Goal: Transaction & Acquisition: Purchase product/service

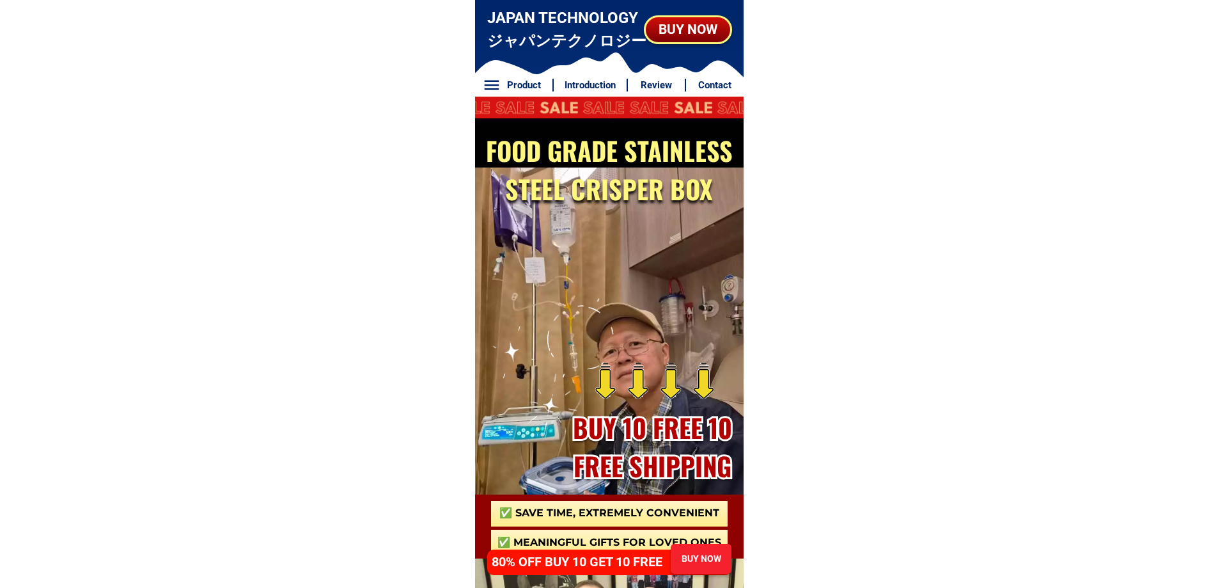
click at [703, 557] on div "BUY NOW" at bounding box center [700, 559] width 63 height 14
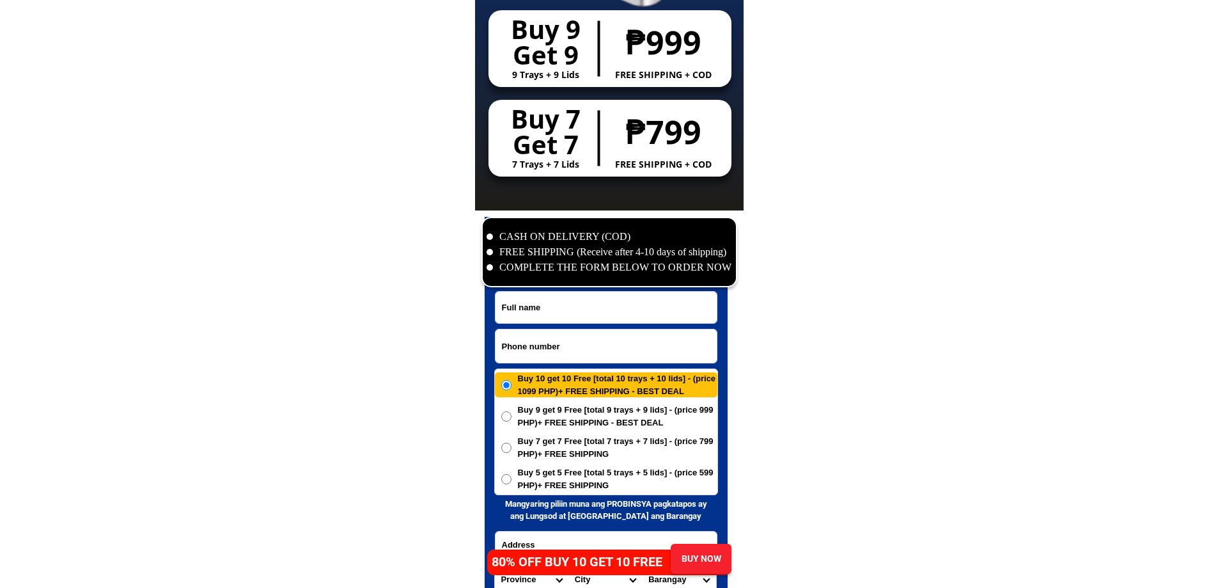
scroll to position [6176, 0]
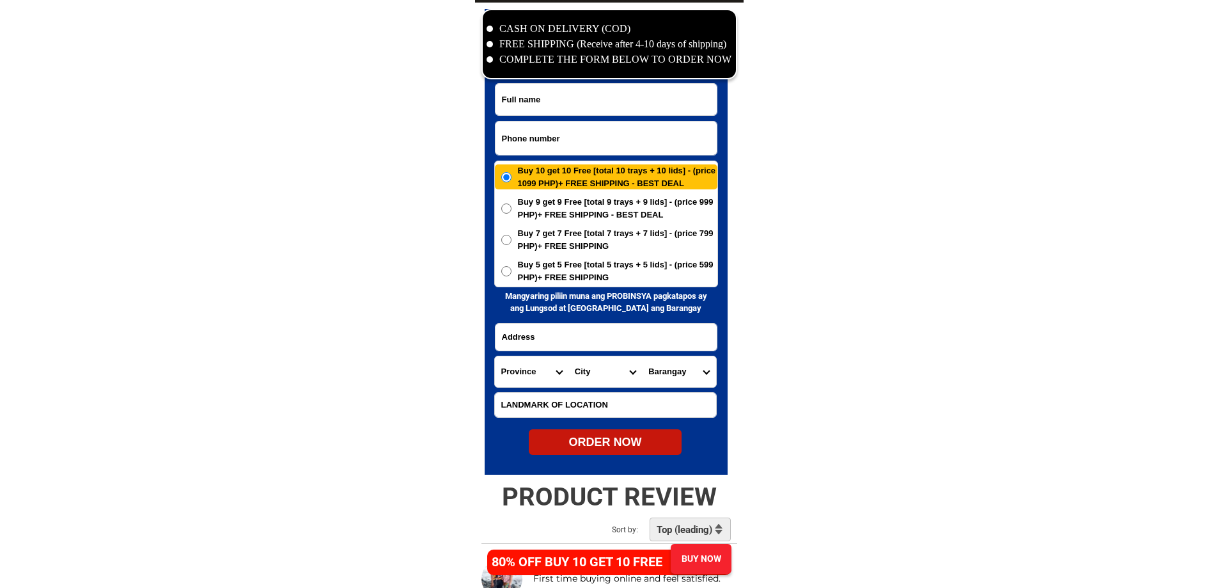
click at [586, 137] on input "Input phone_number" at bounding box center [605, 137] width 221 height 33
paste input "09277149619"
type input "09277149619"
click at [576, 98] on input "Input full_name" at bounding box center [605, 99] width 221 height 31
paste input "Thelma Tacad""
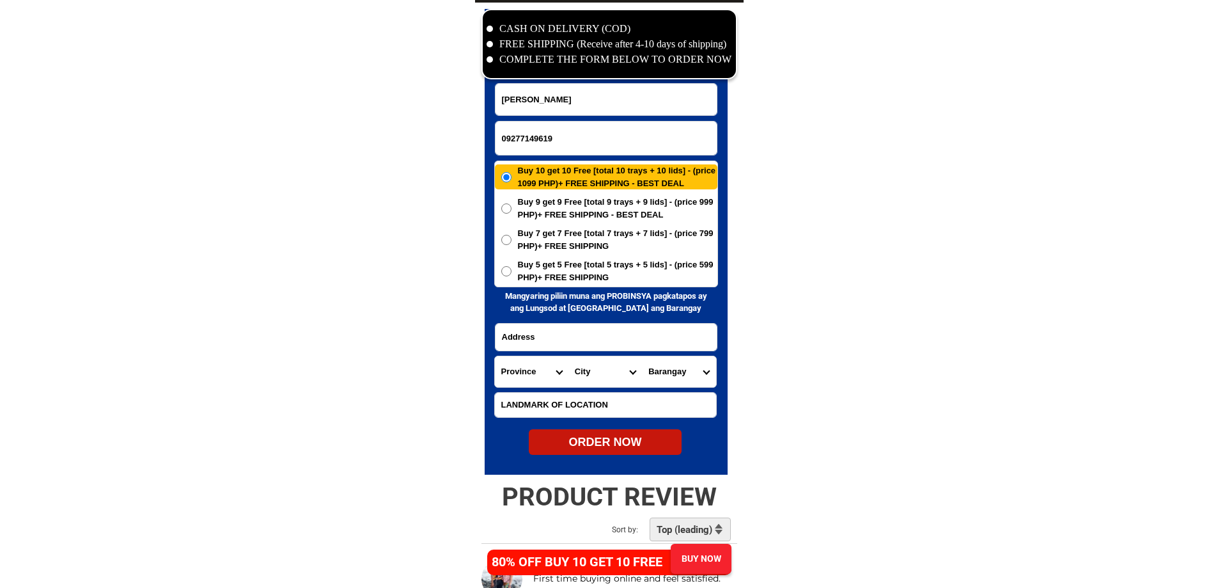
type input "Thelma Tacad"
click at [625, 333] on input "Input address" at bounding box center [605, 336] width 221 height 27
paste input ""129 NARRA CORNER APITONG STREETS"
type input ""129 NARRA CORNER APITONG STREETS"
click at [660, 423] on form "Thelma Tacad 09277149619 ORDER NOW "129 NARRA CORNER APITONG STREETS Province A…" at bounding box center [606, 269] width 224 height 372
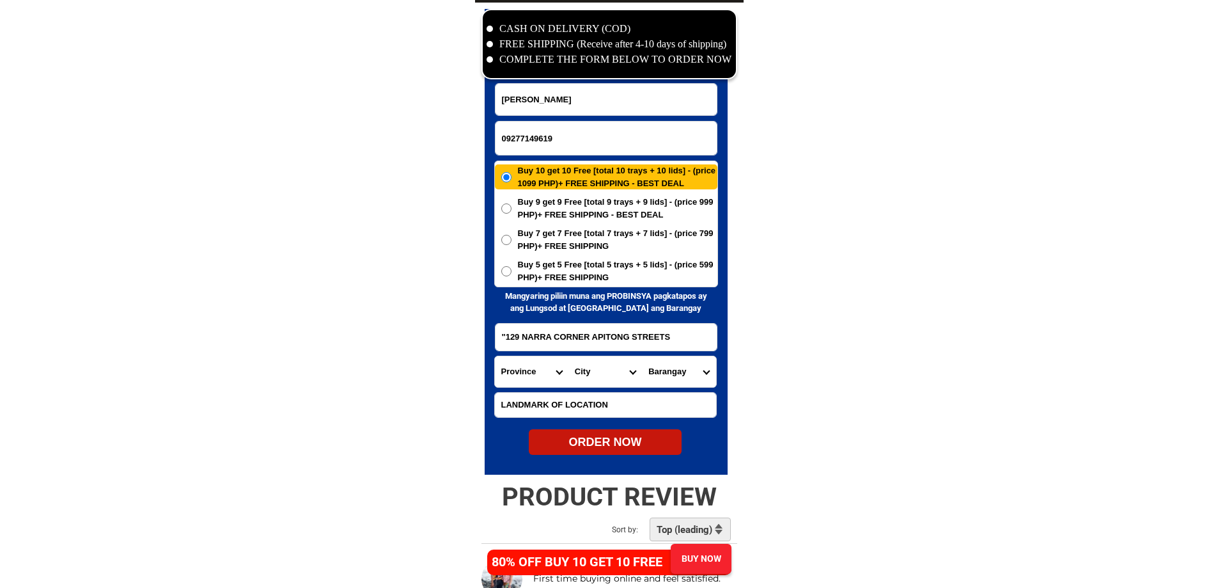
click at [656, 413] on input "Input LANDMARKOFLOCATION" at bounding box center [605, 405] width 221 height 24
paste input "Seventh Day Adventist Bldg"
type input "Seventh Day Adventist Bldg"
click at [519, 377] on select "Province [GEOGRAPHIC_DATA] [GEOGRAPHIC_DATA][PERSON_NAME][GEOGRAPHIC_DATA][GEOG…" at bounding box center [532, 371] width 74 height 31
click at [522, 381] on select "Province [GEOGRAPHIC_DATA] [GEOGRAPHIC_DATA][PERSON_NAME][GEOGRAPHIC_DATA][GEOG…" at bounding box center [532, 371] width 74 height 31
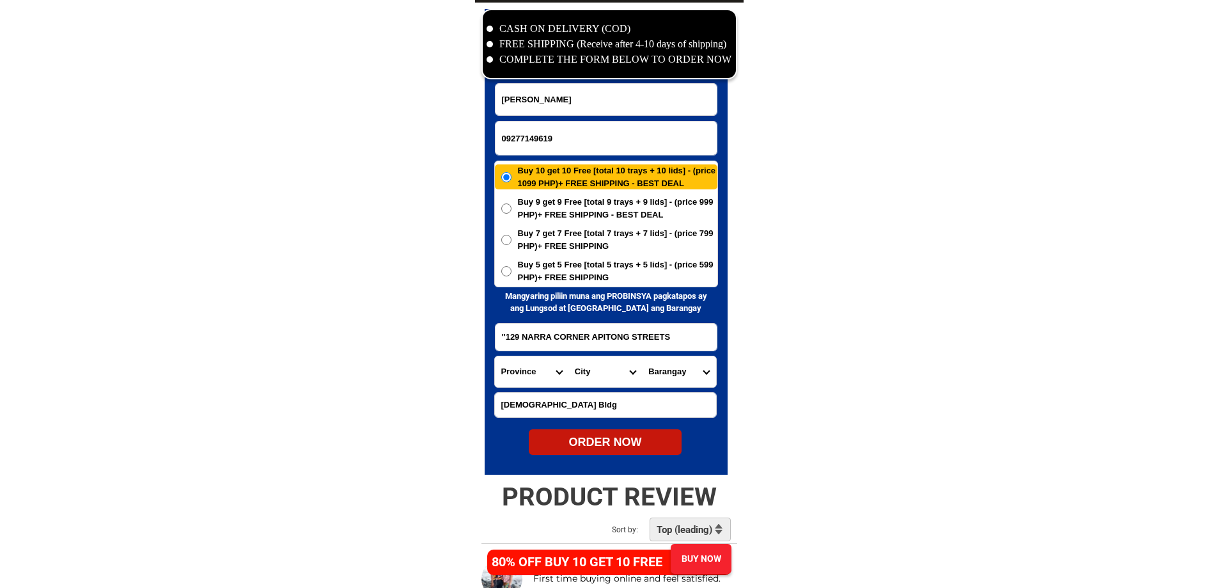
click at [522, 381] on select "Province [GEOGRAPHIC_DATA] [GEOGRAPHIC_DATA][PERSON_NAME][GEOGRAPHIC_DATA][GEOG…" at bounding box center [532, 371] width 74 height 31
select select "63_219"
click at [582, 380] on select "City [GEOGRAPHIC_DATA] [GEOGRAPHIC_DATA] [GEOGRAPHIC_DATA] [GEOGRAPHIC_DATA]-ci…" at bounding box center [605, 371] width 74 height 31
select select "63_2197133"
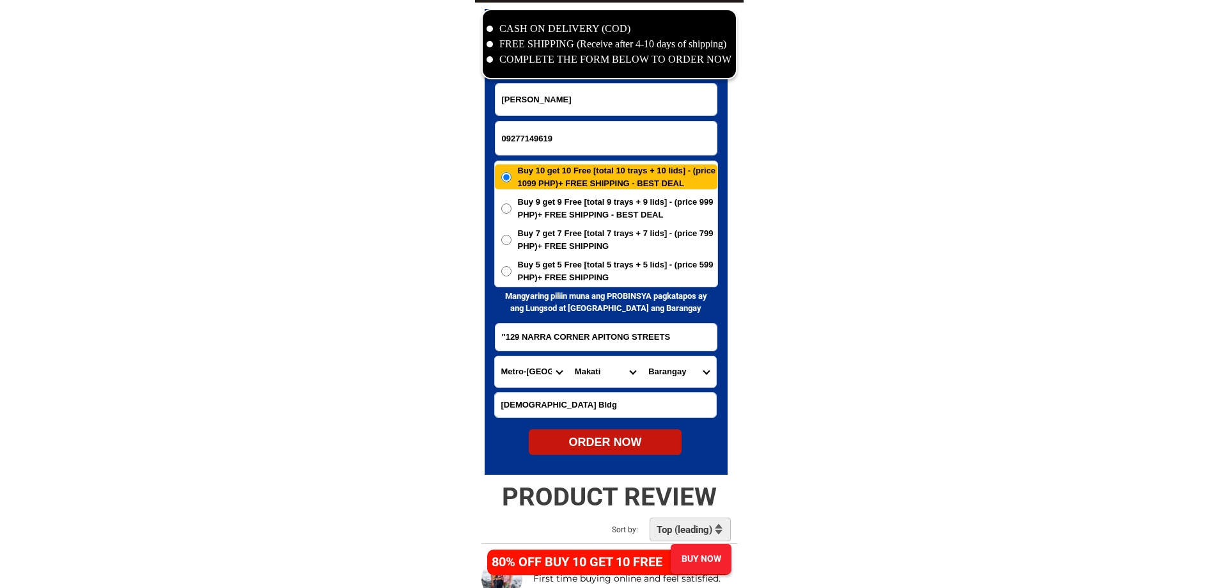
click at [678, 378] on select "Barangay Bangkal Bel-air Bel~air Carmona Cembo Comembo Dasmarinas East rembo Fo…" at bounding box center [679, 371] width 74 height 31
select select "63_2197133560"
drag, startPoint x: 825, startPoint y: 401, endPoint x: 803, endPoint y: 407, distance: 22.5
click at [615, 440] on div "ORDER NOW" at bounding box center [605, 441] width 153 height 17
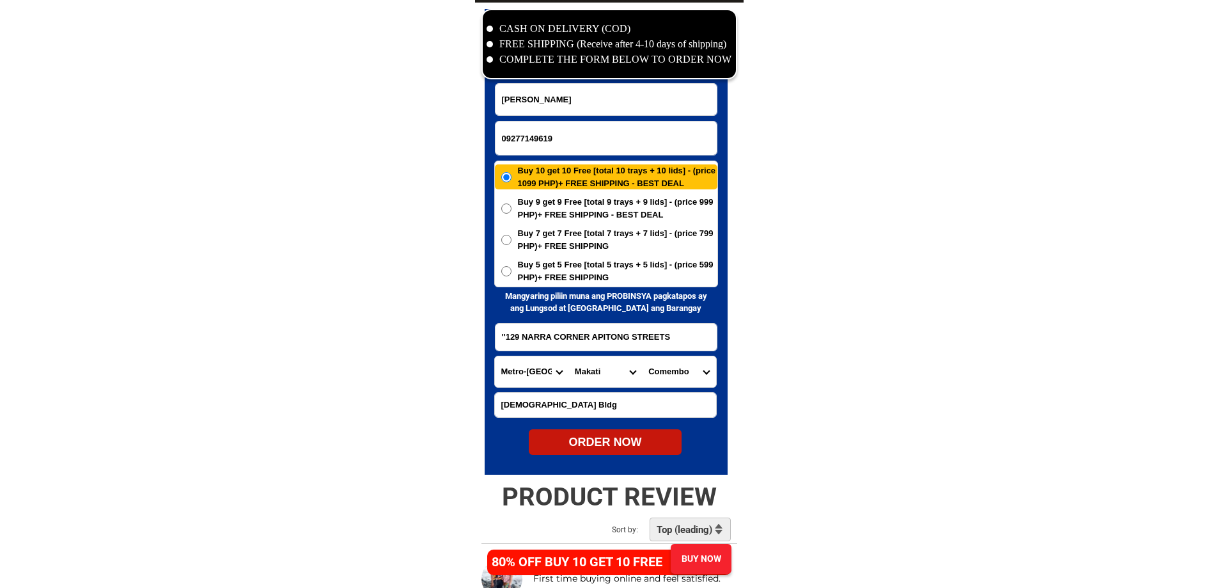
radio input "true"
click at [563, 166] on span "Buy 10 get 10 Free [total 10 trays + 10 lids] - (price 1099 PHP)+ FREE SHIPPING…" at bounding box center [617, 176] width 199 height 25
click at [511, 172] on input "Buy 10 get 10 Free [total 10 trays + 10 lids] - (price 1099 PHP)+ FREE SHIPPING…" at bounding box center [506, 177] width 10 height 10
click at [570, 129] on input "09277149619" at bounding box center [605, 137] width 221 height 33
paste input "09945489121"
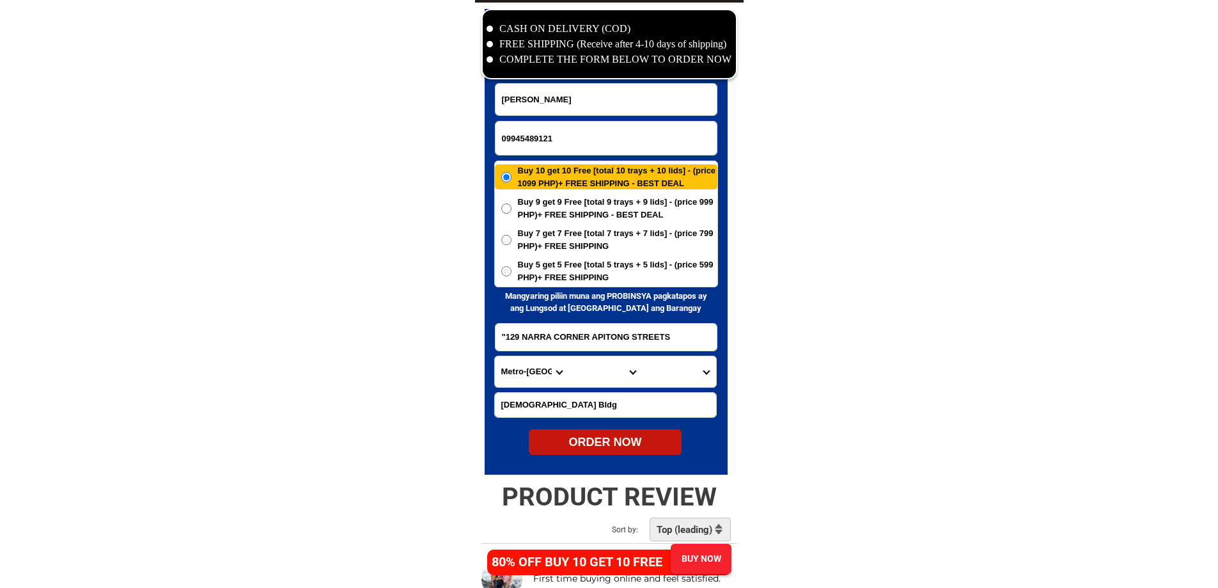
type input "09945489121"
click at [604, 91] on input "Input full_name" at bounding box center [605, 99] width 221 height 31
paste input "Romana t, Bumaat"
type input "Romana t, Bumaat"
click at [609, 335] on input ""129 NARRA CORNER APITONG STREETS" at bounding box center [605, 336] width 221 height 27
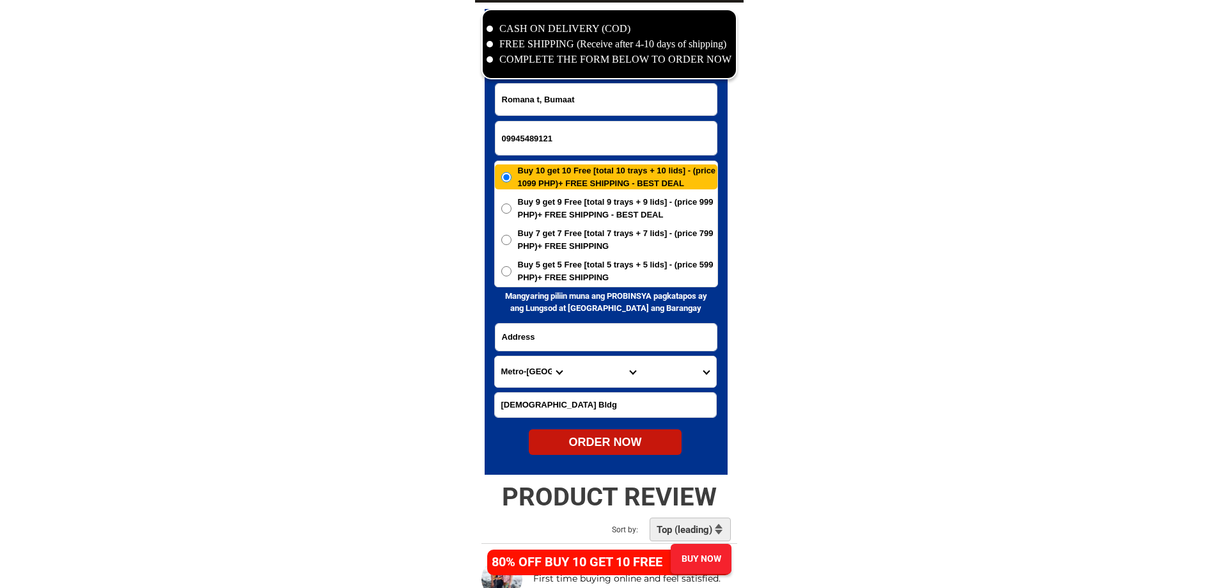
paste input "1-1 damong maria st"
type input "1-1 damong maria st"
drag, startPoint x: 495, startPoint y: 370, endPoint x: 513, endPoint y: 373, distance: 18.3
click at [497, 370] on select "Province [GEOGRAPHIC_DATA] [GEOGRAPHIC_DATA][PERSON_NAME][GEOGRAPHIC_DATA][GEOG…" at bounding box center [532, 371] width 74 height 31
click at [517, 375] on select "Province [GEOGRAPHIC_DATA] [GEOGRAPHIC_DATA][PERSON_NAME][GEOGRAPHIC_DATA][GEOG…" at bounding box center [532, 371] width 74 height 31
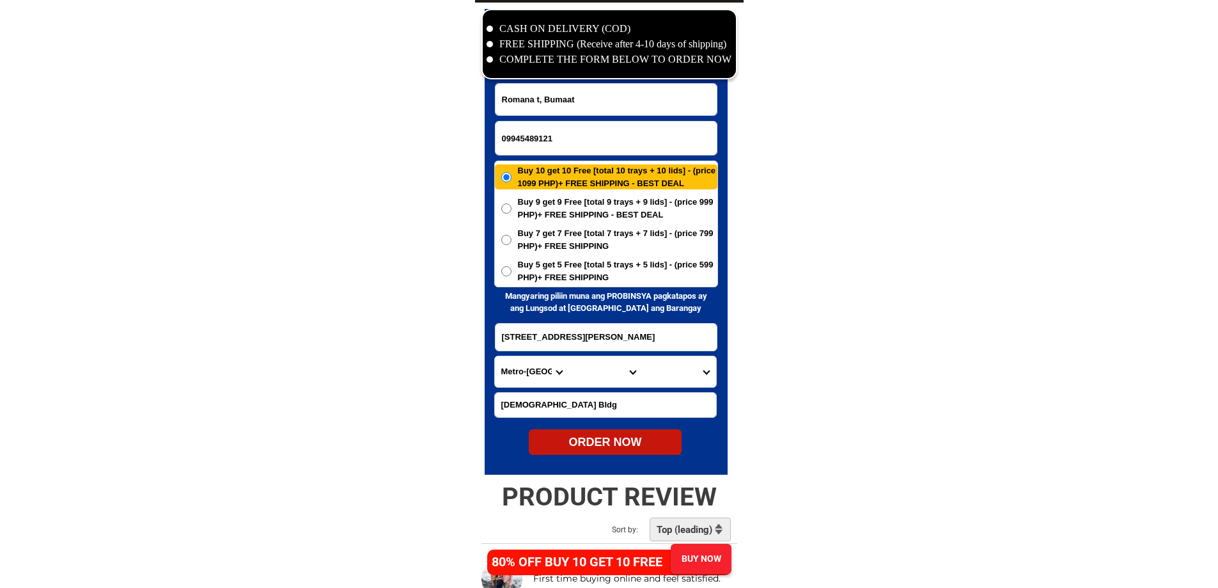
click at [517, 375] on select "Province [GEOGRAPHIC_DATA] [GEOGRAPHIC_DATA][PERSON_NAME][GEOGRAPHIC_DATA][GEOG…" at bounding box center [532, 371] width 74 height 31
select select "63_219"
click at [591, 384] on select "City" at bounding box center [605, 371] width 74 height 31
select select "63_2191611"
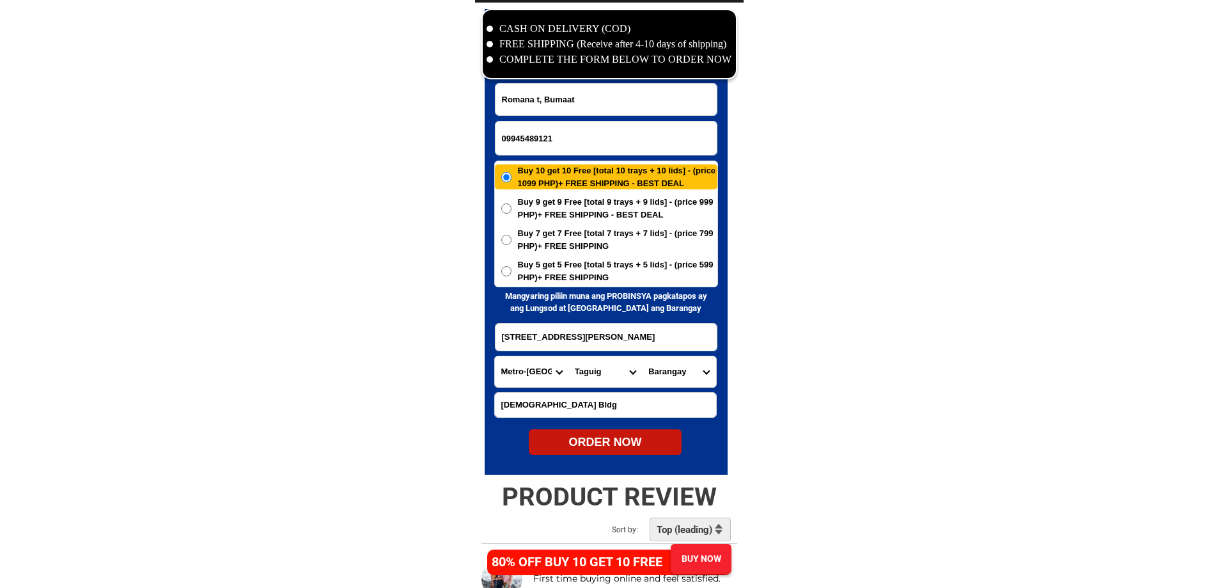
click at [673, 373] on select "Barangay Bagumbayan Bambang Calzada Central bicutan Central signal village Fort…" at bounding box center [679, 371] width 74 height 31
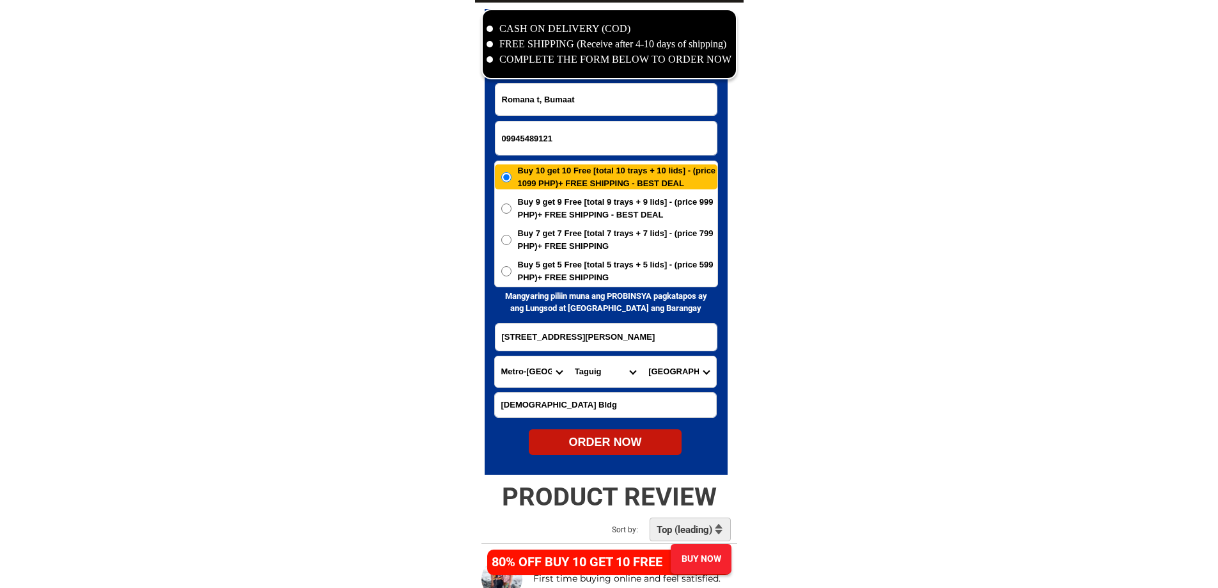
click at [673, 373] on select "Barangay Bagumbayan Bambang Calzada Central bicutan Central signal village Fort…" at bounding box center [679, 371] width 74 height 31
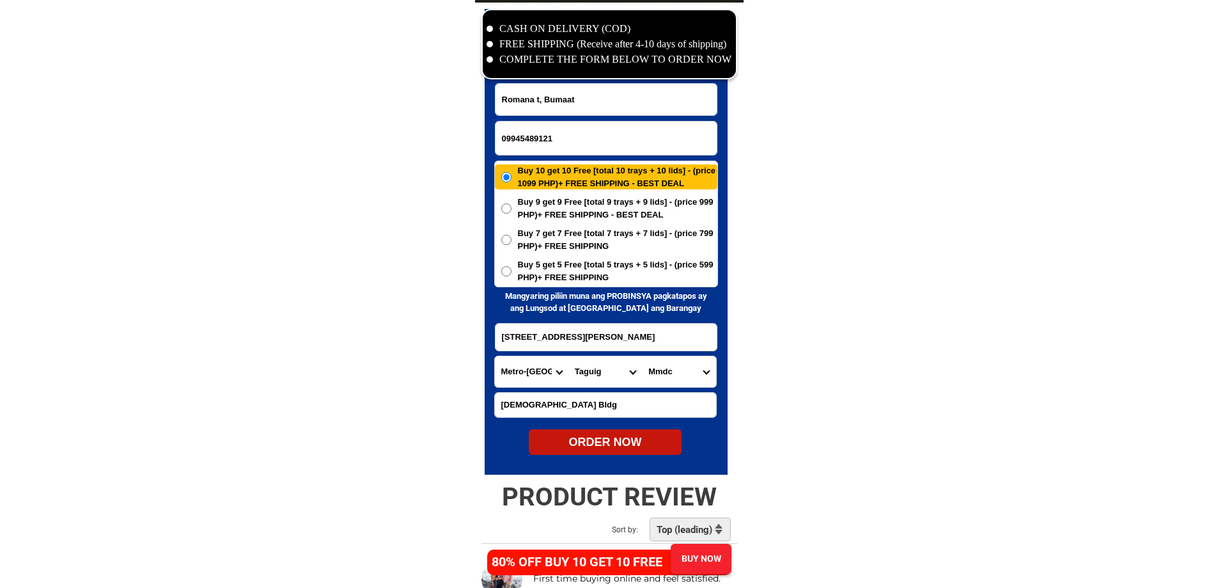
click at [673, 373] on select "Barangay Bagumbayan Bambang Calzada Central bicutan Central signal village Fort…" at bounding box center [679, 371] width 74 height 31
click at [563, 330] on input "1-1 damong maria st" at bounding box center [605, 336] width 221 height 27
click at [663, 380] on select "Barangay Bagumbayan Bambang Calzada Central bicutan Central signal village Fort…" at bounding box center [679, 371] width 74 height 31
select select "63_21916111878"
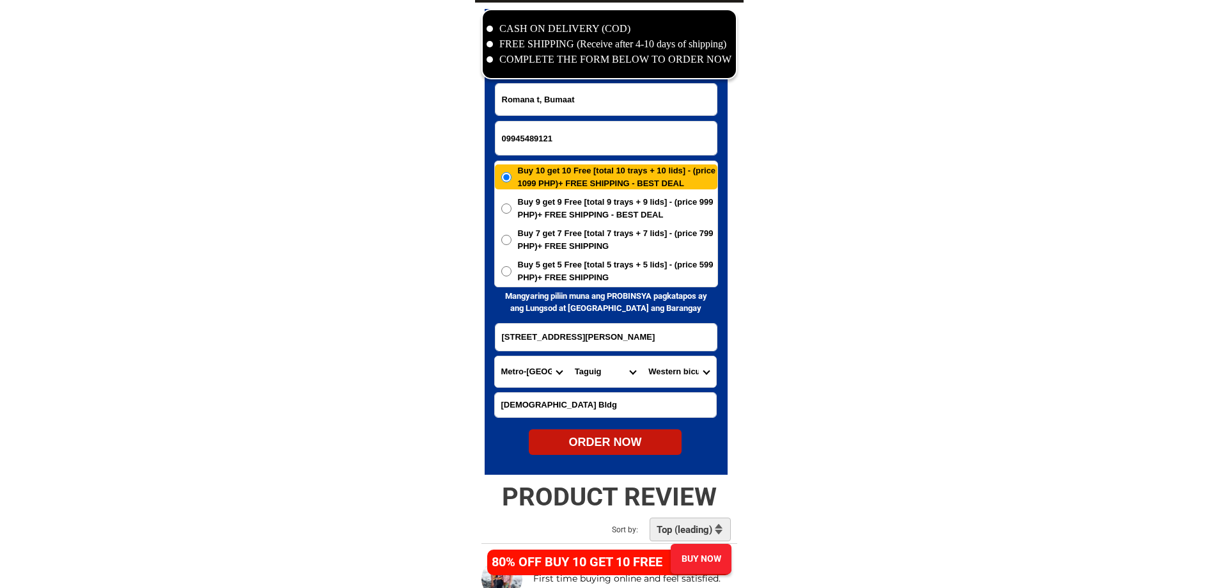
click at [648, 447] on div "ORDER NOW" at bounding box center [605, 441] width 153 height 17
type input "1-1 damong maria st"
radio input "true"
click at [557, 143] on input "09945489121" at bounding box center [605, 137] width 221 height 33
paste input "09496991594"
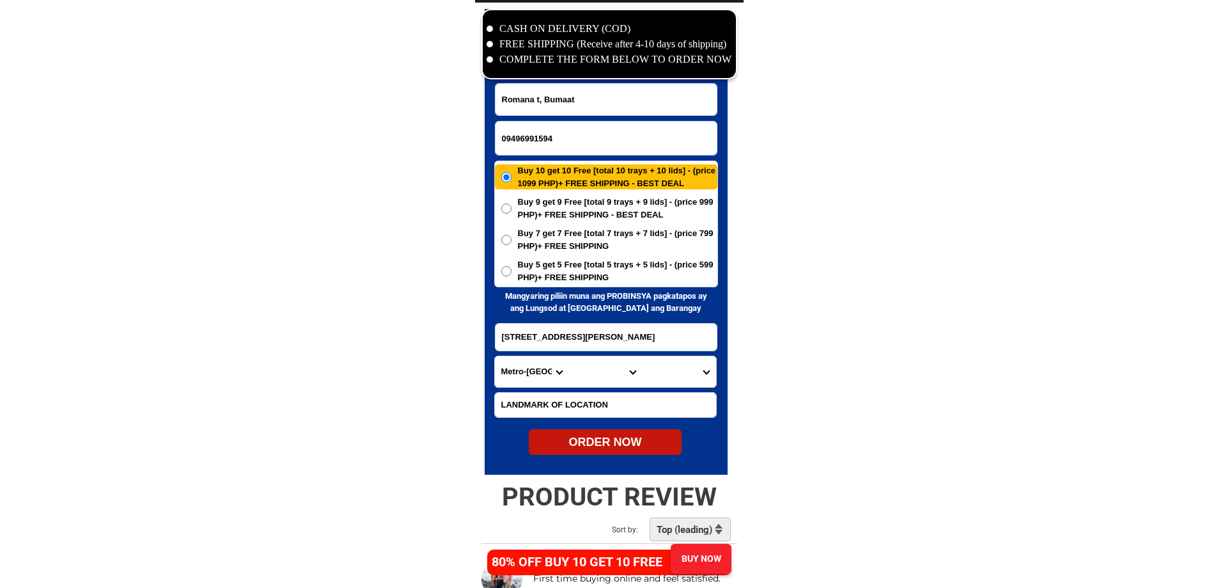
type input "09496991594"
click at [598, 104] on input "Input full_name" at bounding box center [605, 99] width 221 height 31
paste input ".marilou capah"
type input ".marilou capah"
click at [609, 140] on input "09496991594" at bounding box center [605, 137] width 221 height 33
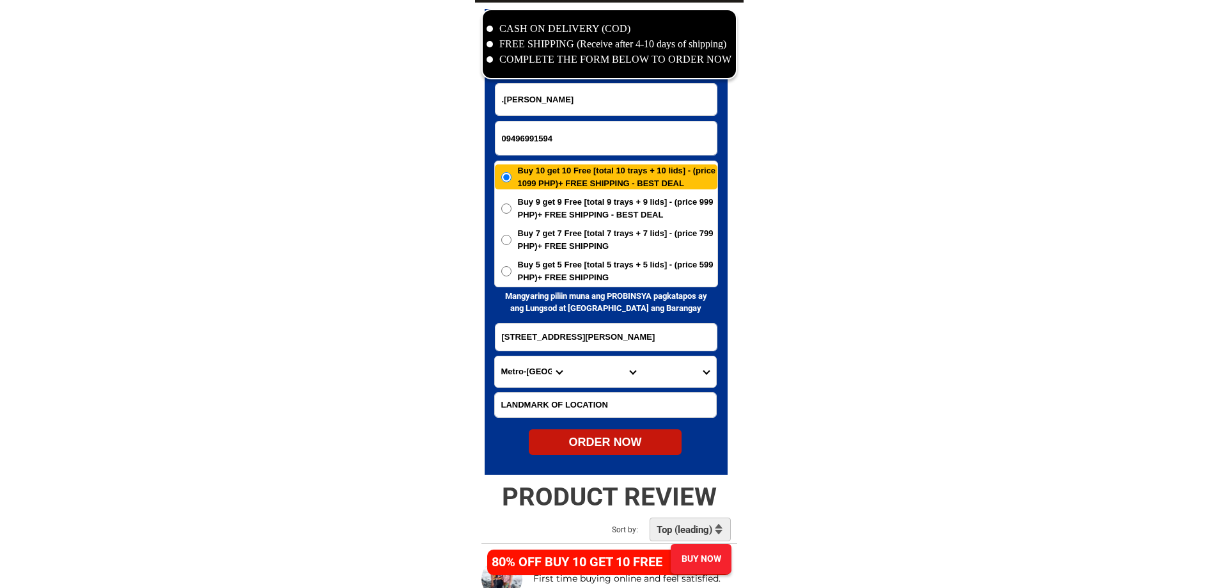
click at [586, 336] on input "1-1 damong maria st" at bounding box center [605, 336] width 221 height 27
paste input "206 halayhay tanza cavite"
type input "206 halayhay tanza cavite"
click at [506, 377] on select "Province [GEOGRAPHIC_DATA] [GEOGRAPHIC_DATA][PERSON_NAME][GEOGRAPHIC_DATA][GEOG…" at bounding box center [532, 371] width 74 height 31
select select "63_826"
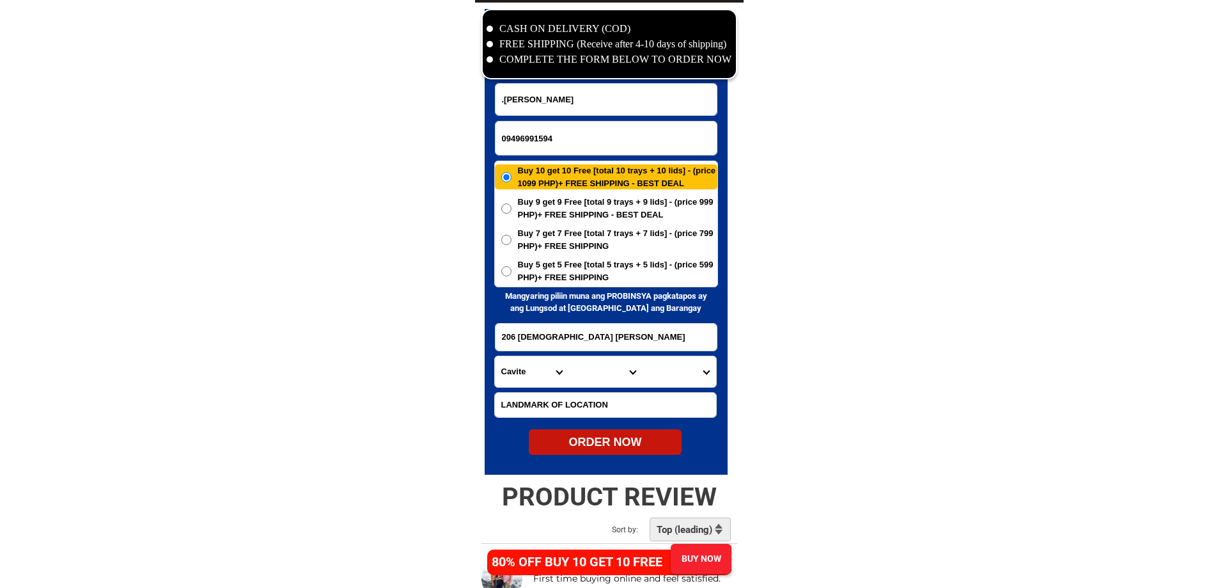
click at [628, 377] on select "City Alfonso Amadeo Bacoor Carmona Cavite-city Cavite-magallanes Cavite-rosario…" at bounding box center [605, 371] width 74 height 31
select select "63_8267003"
click at [696, 378] on select "Barangay Amaya i Amaya ii Amaya iii Amaya iv Amaya v Amaya vi Amaya vii Bagtas …" at bounding box center [679, 371] width 74 height 31
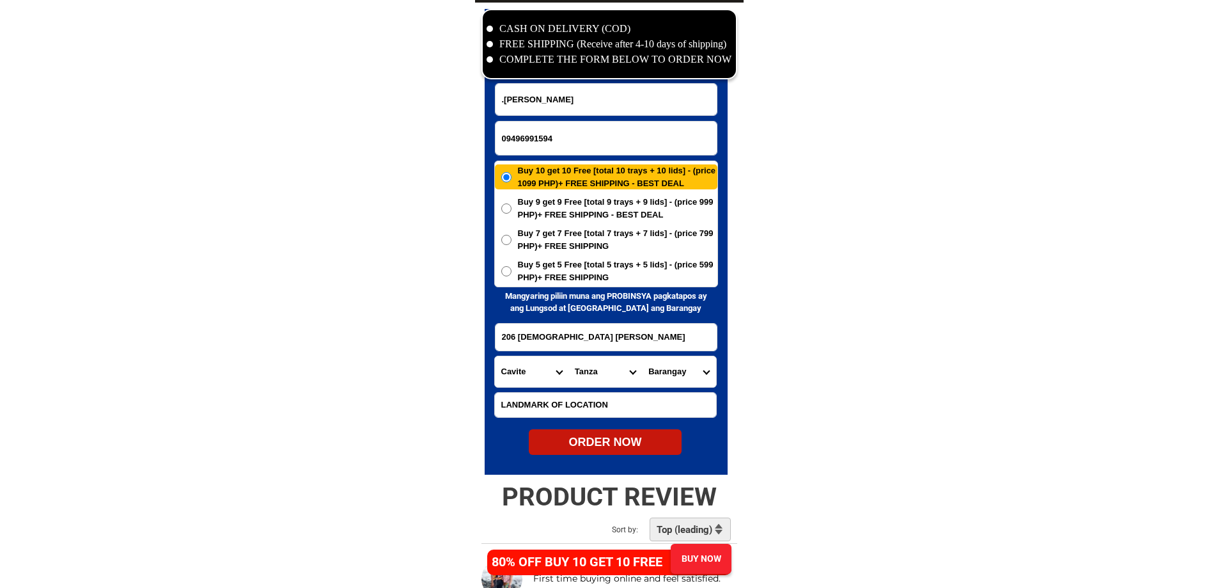
select select "63_82670036466"
drag, startPoint x: 809, startPoint y: 403, endPoint x: 633, endPoint y: 423, distance: 177.0
click at [579, 433] on div "ORDER NOW" at bounding box center [605, 442] width 153 height 26
radio input "true"
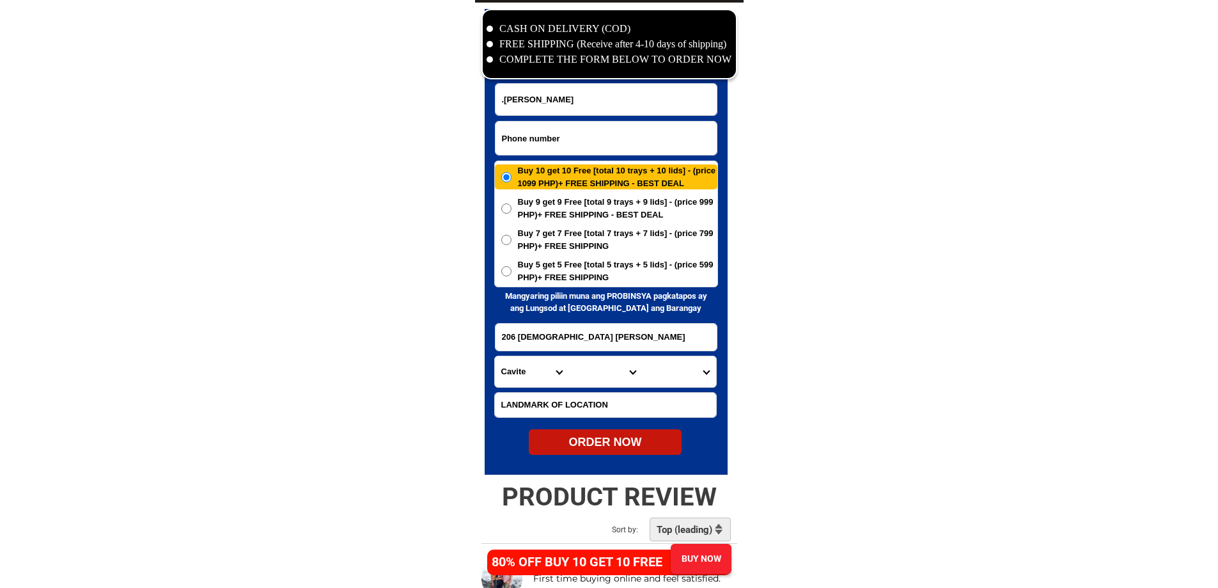
click at [627, 145] on input "Input phone_number" at bounding box center [605, 137] width 221 height 33
paste input "63 908 152 7174"
click at [534, 135] on input "+63908 152 7174" at bounding box center [605, 137] width 221 height 33
click at [547, 136] on input "+63908152 7174" at bounding box center [605, 137] width 221 height 33
type input "+639081527174"
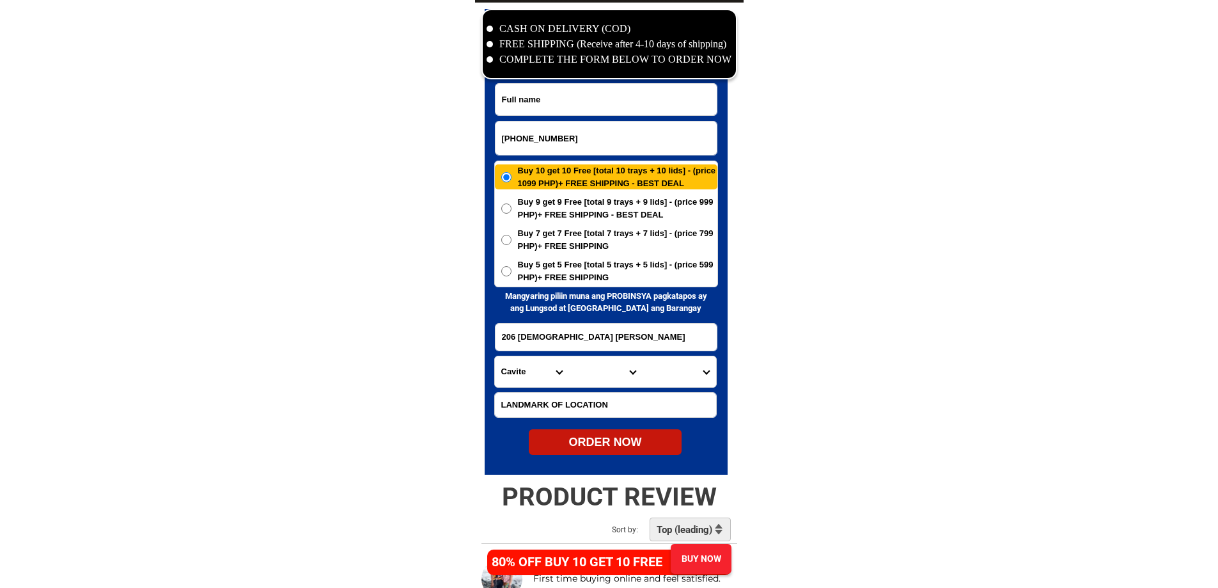
click at [600, 97] on input "Input full_name" at bounding box center [605, 99] width 221 height 31
paste input "[PERSON_NAME]"
type input "[PERSON_NAME]"
click at [570, 314] on form "Elma Bañaria +639081527174 ORDER NOW 206 halayhay tanza cavite Province Abra Ag…" at bounding box center [606, 269] width 224 height 372
click at [569, 325] on input "206 halayhay tanza cavite" at bounding box center [605, 336] width 221 height 27
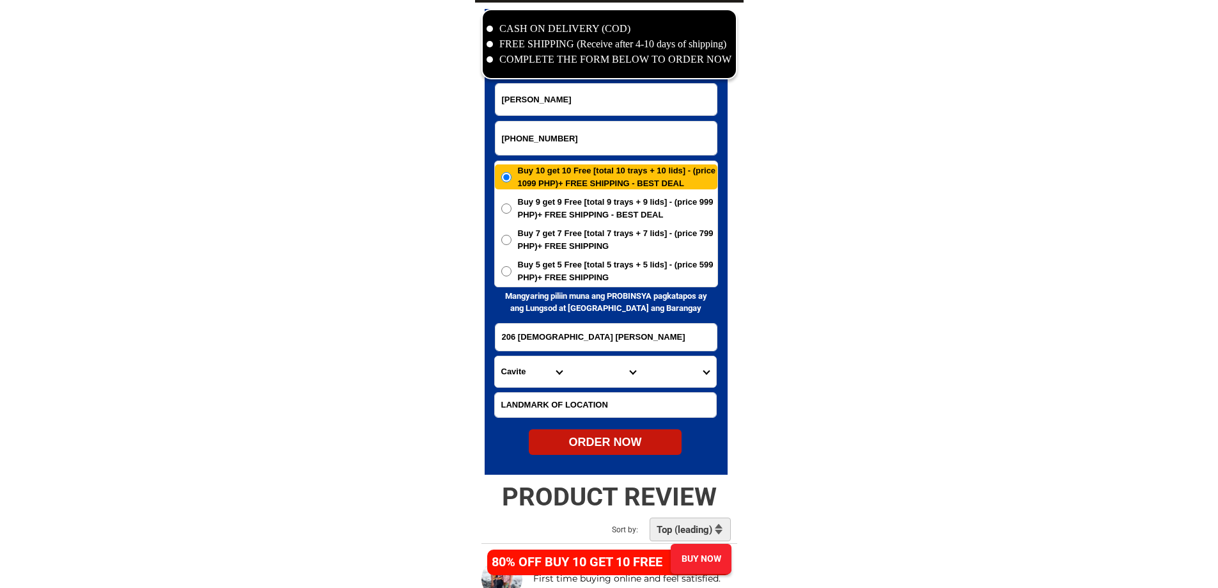
paste input "924 kamias st Napico Manggahan Pasig City"
type input "924 kamias st Napico Manggahan Pasig City"
click at [563, 411] on input "Input LANDMARKOFLOCATION" at bounding box center [605, 405] width 221 height 24
paste input "Puchela mineral water station"
type input "Puchela mineral water station"
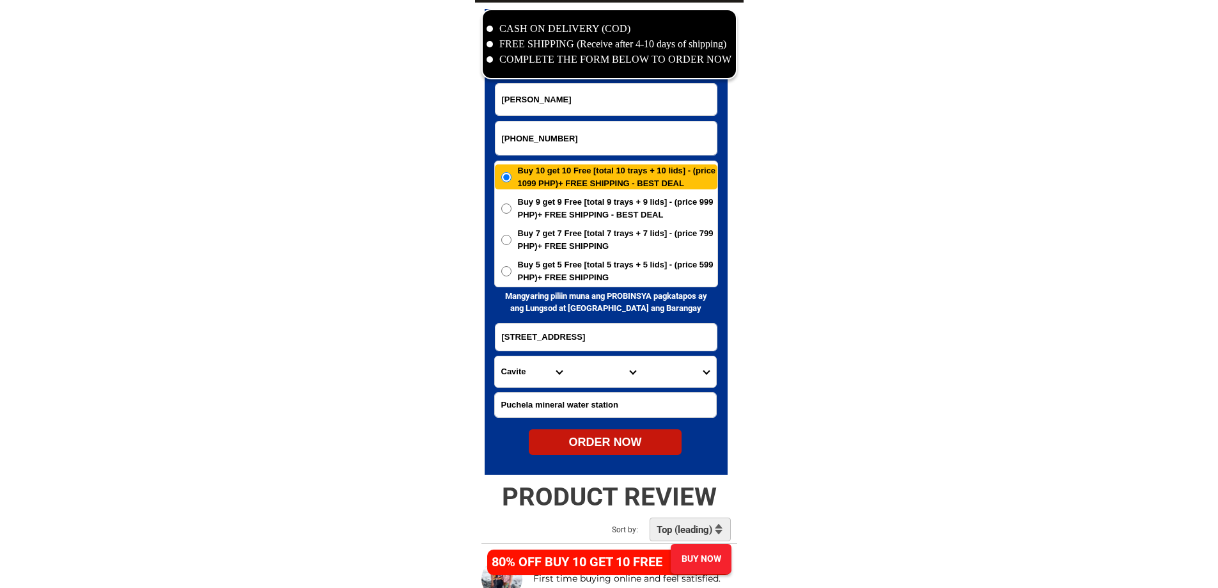
click at [533, 370] on select "Province [GEOGRAPHIC_DATA] [GEOGRAPHIC_DATA][PERSON_NAME][GEOGRAPHIC_DATA][GEOG…" at bounding box center [532, 371] width 74 height 31
click at [535, 369] on select "Province [GEOGRAPHIC_DATA] [GEOGRAPHIC_DATA][PERSON_NAME][GEOGRAPHIC_DATA][GEOG…" at bounding box center [532, 371] width 74 height 31
select select "63_219"
click at [576, 370] on select "City" at bounding box center [605, 371] width 74 height 31
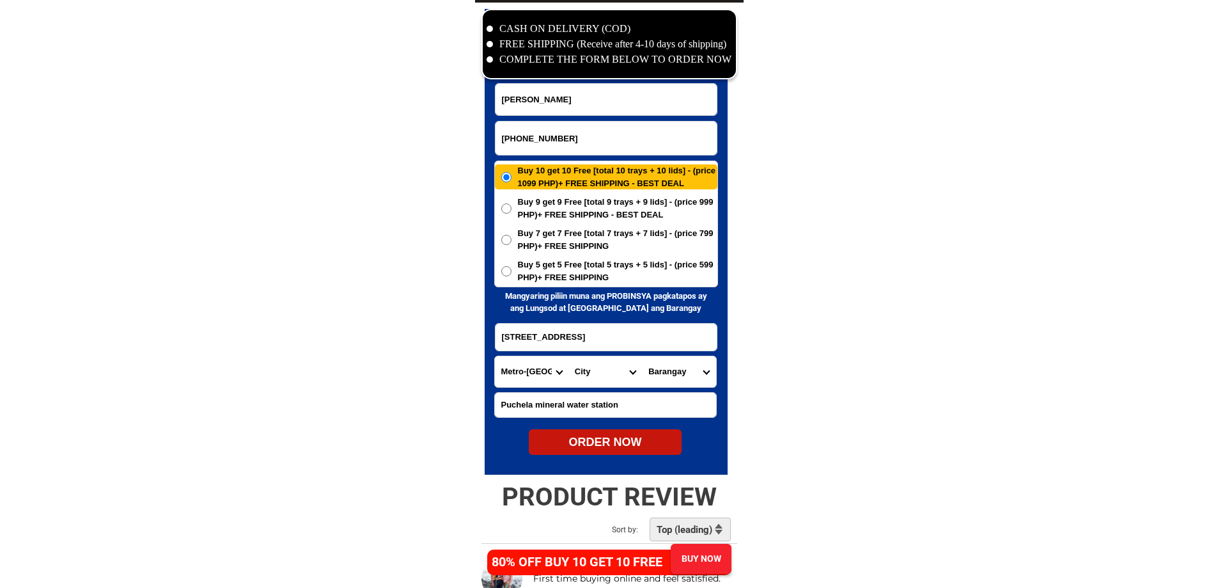
select select "63_2196502"
click at [694, 370] on select "Barangay Bagong ilog Bagong katipunan [GEOGRAPHIC_DATA] [GEOGRAPHIC_DATA] [GEOG…" at bounding box center [679, 371] width 74 height 31
select select "63_21965023645"
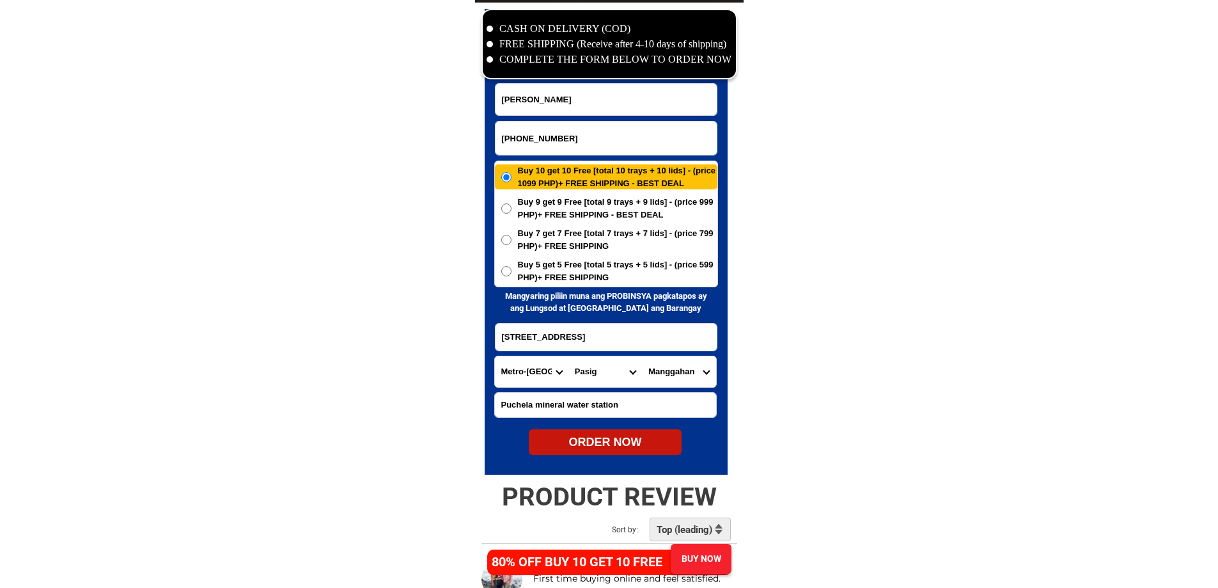
click at [654, 454] on div "ORDER NOW" at bounding box center [605, 442] width 153 height 26
type input "Puchela mineral water station"
radio input "true"
click at [605, 149] on input "Input phone_number" at bounding box center [605, 137] width 221 height 33
paste input "0908 152 7174"
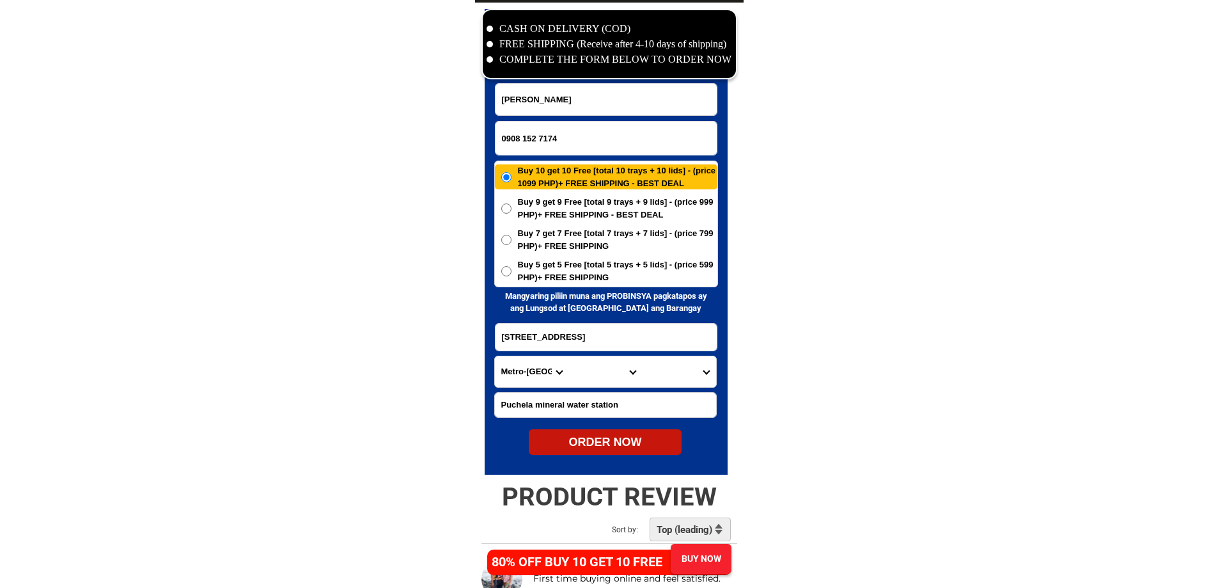
click at [538, 137] on input "0908 152 7174" at bounding box center [605, 137] width 221 height 33
click at [520, 139] on input "0908 1527174" at bounding box center [605, 137] width 221 height 33
click at [524, 141] on input "0908 1527174" at bounding box center [605, 137] width 221 height 33
type input "09081527174"
click at [618, 111] on input "[PERSON_NAME]" at bounding box center [605, 99] width 221 height 31
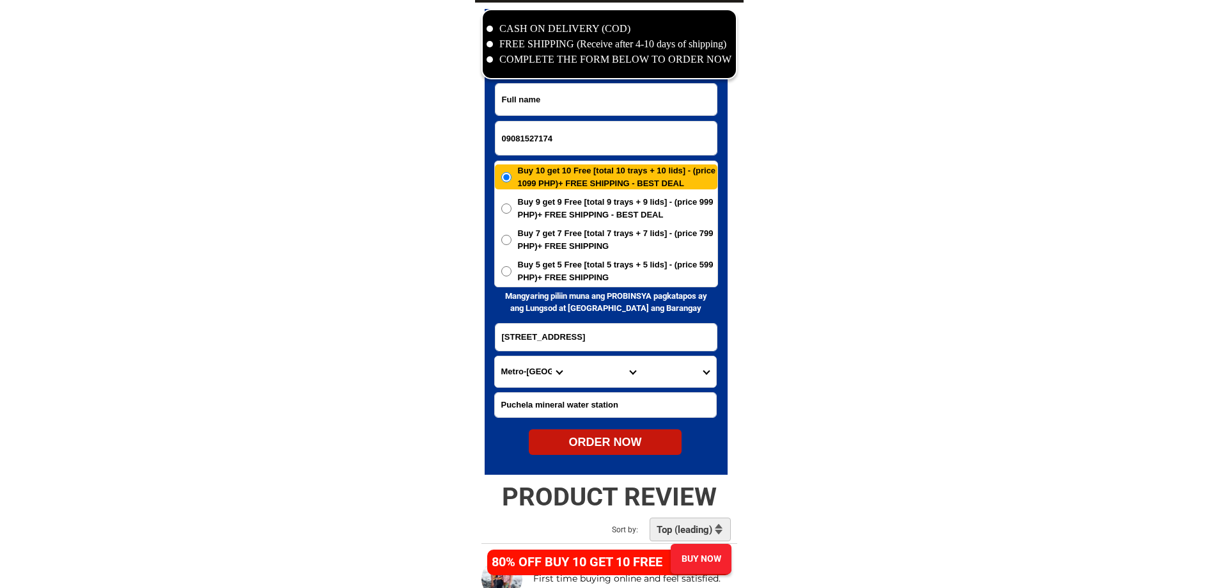
paste input "[PERSON_NAME]"
type input "[PERSON_NAME]"
click at [504, 141] on input "09081527174" at bounding box center [605, 137] width 221 height 33
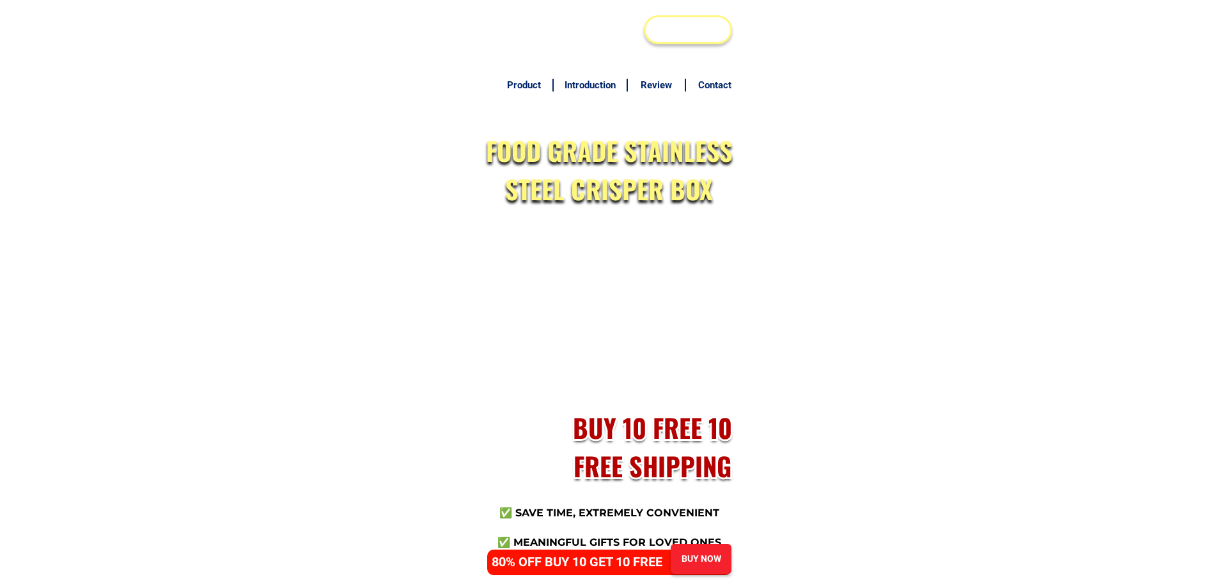
scroll to position [6176, 0]
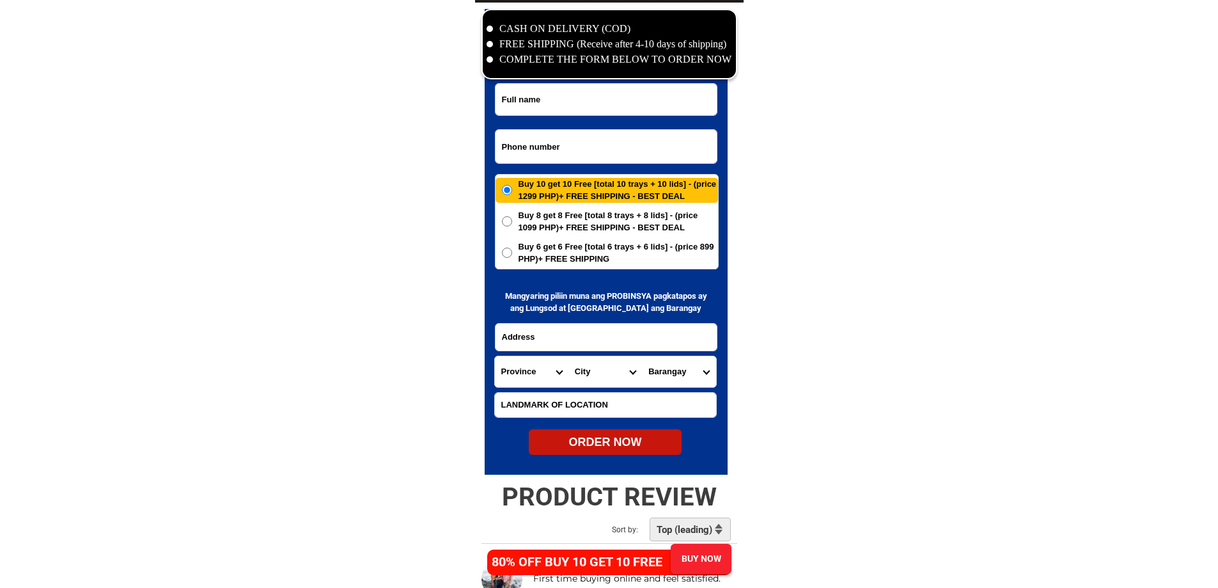
click at [595, 141] on input "Input phone_number" at bounding box center [605, 146] width 221 height 33
paste input "09081527174"
type input "09081527174"
click at [599, 119] on form "09081527174 ORDER NOW Province [GEOGRAPHIC_DATA] [GEOGRAPHIC_DATA][PERSON_NAME]…" at bounding box center [606, 269] width 224 height 372
click at [596, 103] on input "Input full_name" at bounding box center [605, 99] width 221 height 31
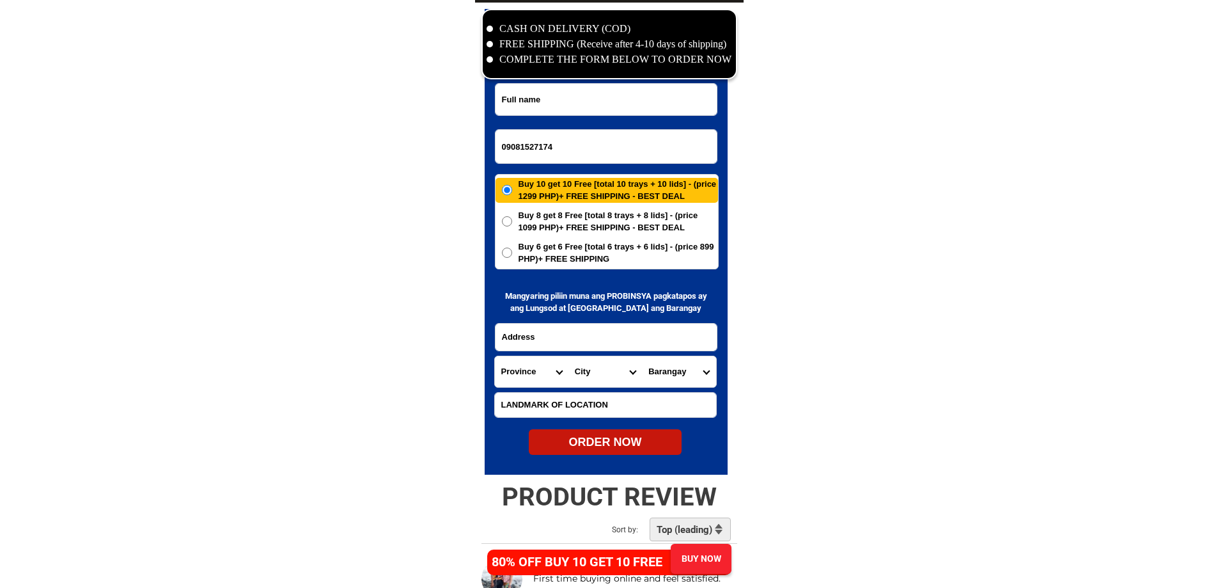
paste input "[PERSON_NAME]"
type input "[PERSON_NAME]"
click at [546, 370] on select "Province [GEOGRAPHIC_DATA] [GEOGRAPHIC_DATA][PERSON_NAME][GEOGRAPHIC_DATA][GEOG…" at bounding box center [532, 371] width 74 height 31
click at [500, 374] on select "Province [GEOGRAPHIC_DATA] [GEOGRAPHIC_DATA][PERSON_NAME][GEOGRAPHIC_DATA][GEOG…" at bounding box center [532, 371] width 74 height 31
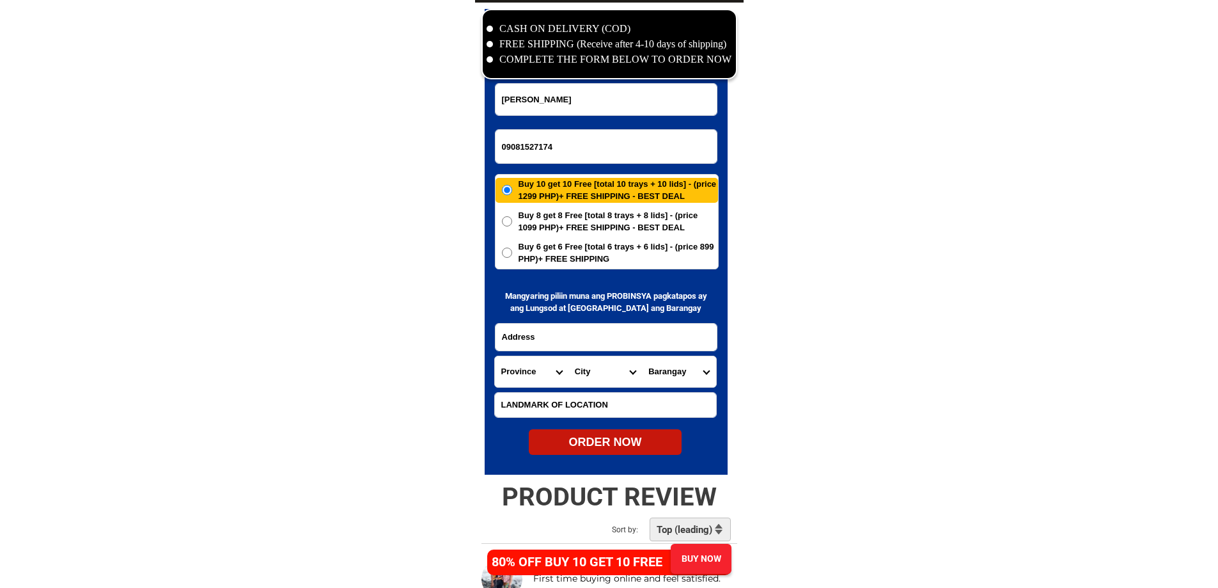
select select "63_219"
click at [590, 375] on select "City" at bounding box center [605, 371] width 74 height 31
select select "63_2196502"
click at [689, 378] on select "Barangay Bagong ilog Bagong katipunan [GEOGRAPHIC_DATA] [GEOGRAPHIC_DATA] [GEOG…" at bounding box center [679, 371] width 74 height 31
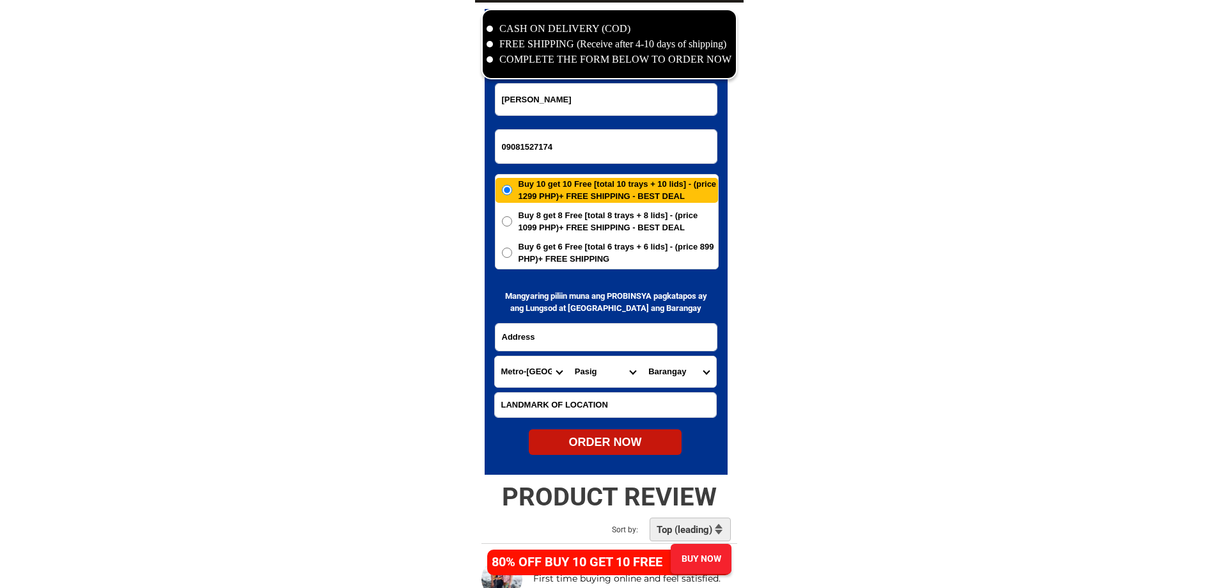
click at [689, 378] on select "Barangay Bagong ilog Bagong katipunan [GEOGRAPHIC_DATA] [GEOGRAPHIC_DATA] [GEOG…" at bounding box center [679, 371] width 74 height 31
click at [687, 378] on select "Barangay Bagong ilog Bagong katipunan [GEOGRAPHIC_DATA] [GEOGRAPHIC_DATA] [GEOG…" at bounding box center [679, 371] width 74 height 31
select select "63_21965023645"
click at [642, 356] on select "Barangay Bagong ilog Bagong katipunan [GEOGRAPHIC_DATA] [GEOGRAPHIC_DATA] [GEOG…" at bounding box center [679, 371] width 74 height 31
click at [565, 401] on input "Input LANDMARKOFLOCATION" at bounding box center [605, 405] width 221 height 24
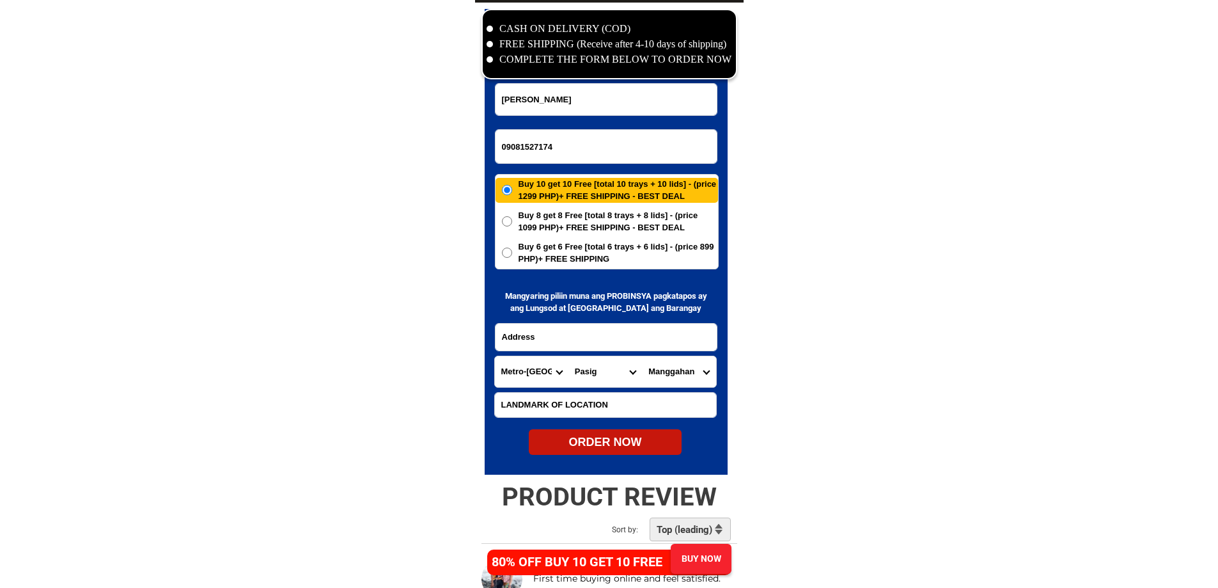
paste input "Puchela mineral water station"
type input "Puchela mineral water station"
click at [620, 393] on input "Puchela mineral water station" at bounding box center [605, 405] width 221 height 24
drag, startPoint x: 566, startPoint y: 147, endPoint x: 504, endPoint y: 159, distance: 63.1
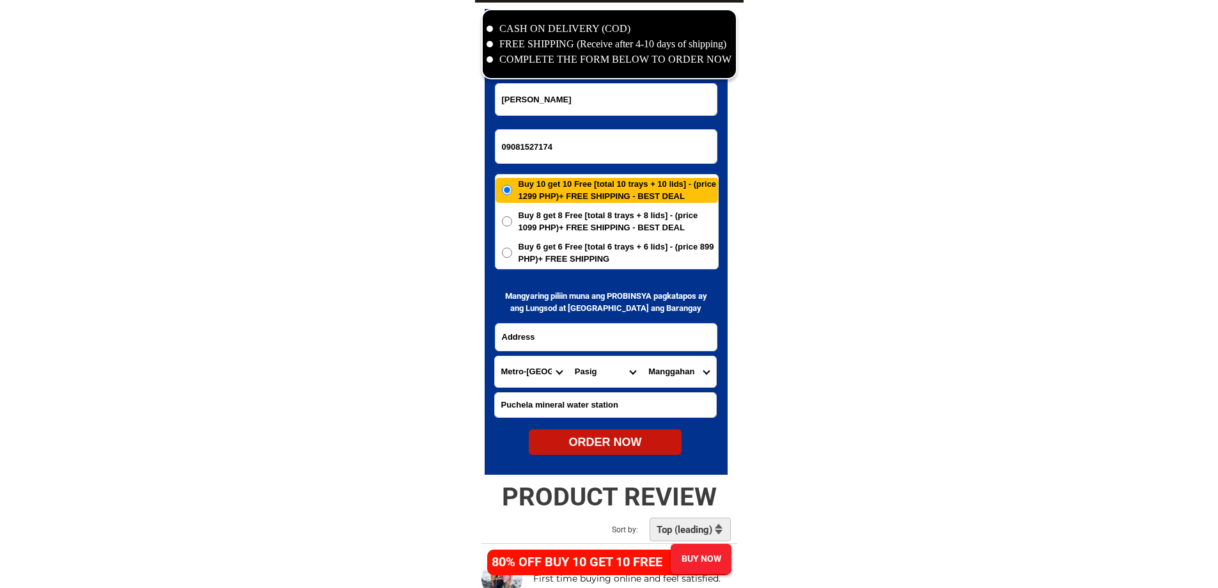
click at [504, 159] on input "09081527174" at bounding box center [605, 146] width 221 height 33
paste input "2365893"
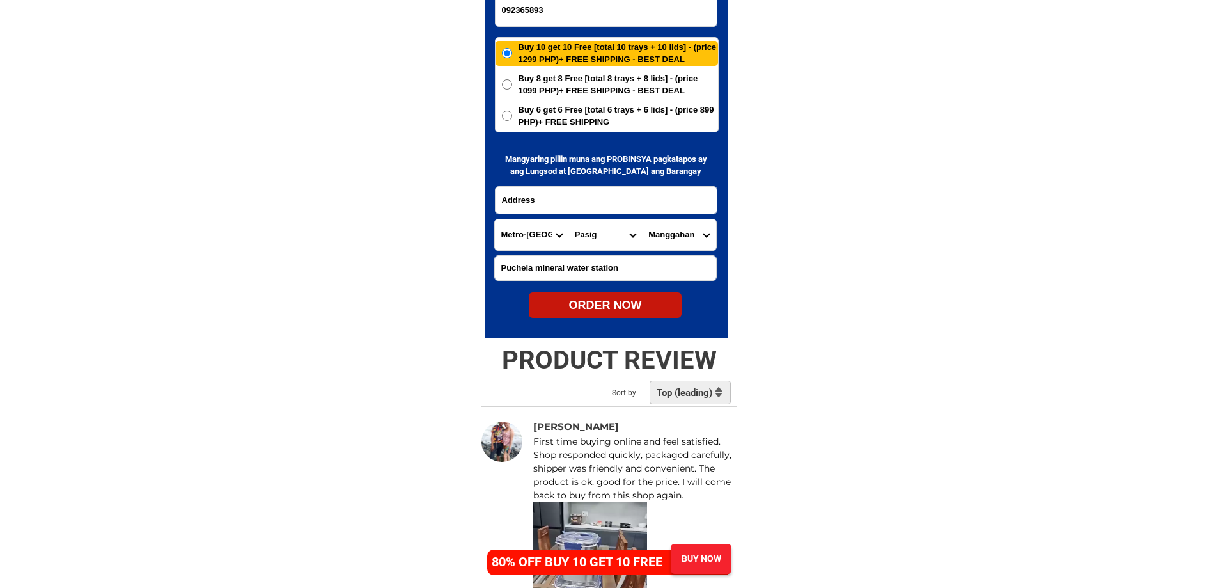
scroll to position [6240, 0]
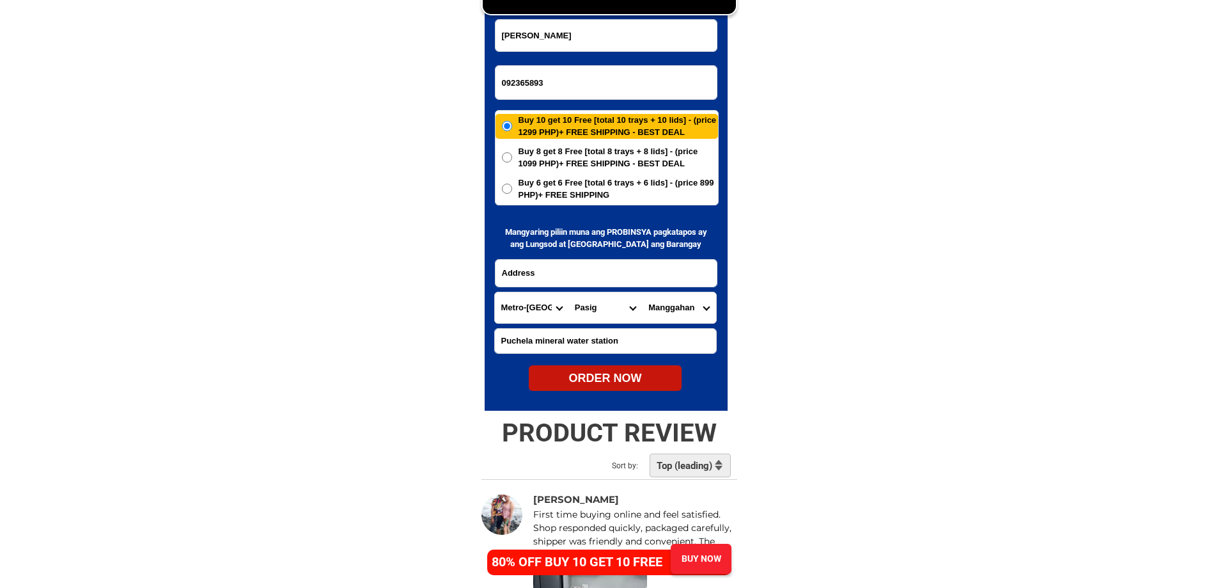
click at [570, 82] on input "092365893" at bounding box center [605, 82] width 221 height 33
paste input "[PHONE_NUMBER]"
click at [552, 84] on input "[PHONE_NUMBER]" at bounding box center [605, 82] width 221 height 33
click at [534, 86] on input "[PHONE_NUMBER]" at bounding box center [605, 82] width 221 height 33
click at [516, 81] on input "[PHONE_NUMBER]" at bounding box center [605, 82] width 221 height 33
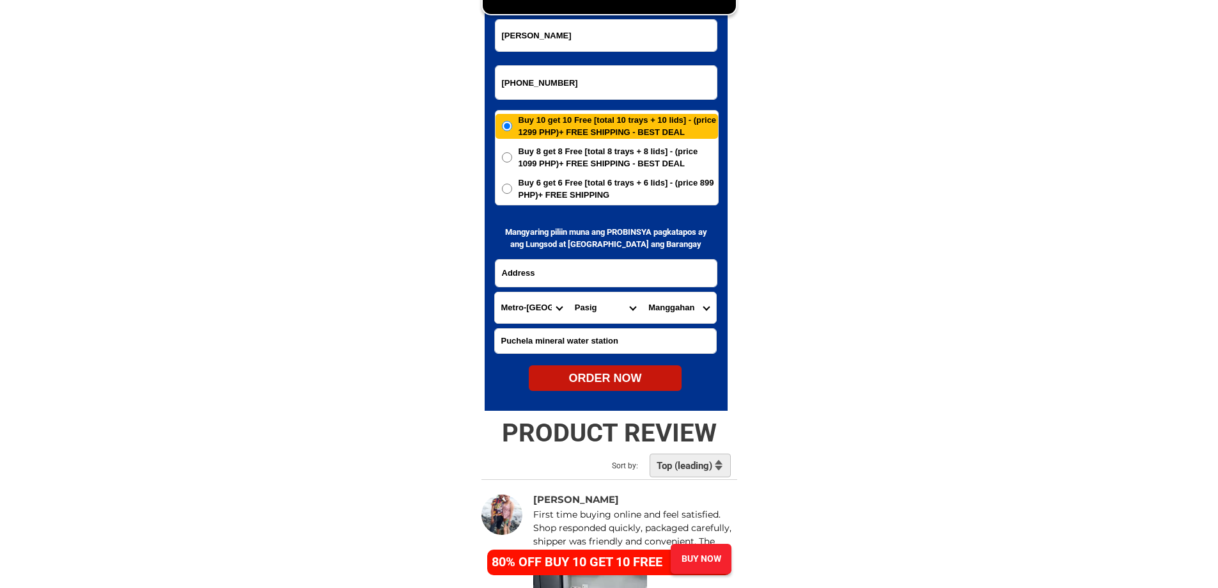
click at [520, 84] on input "[PHONE_NUMBER]" at bounding box center [605, 82] width 221 height 33
type input "[PHONE_NUMBER]"
click at [643, 47] on input "[PERSON_NAME]" at bounding box center [605, 35] width 221 height 31
paste input "[PERSON_NAME]"
paste input "Input full_name"
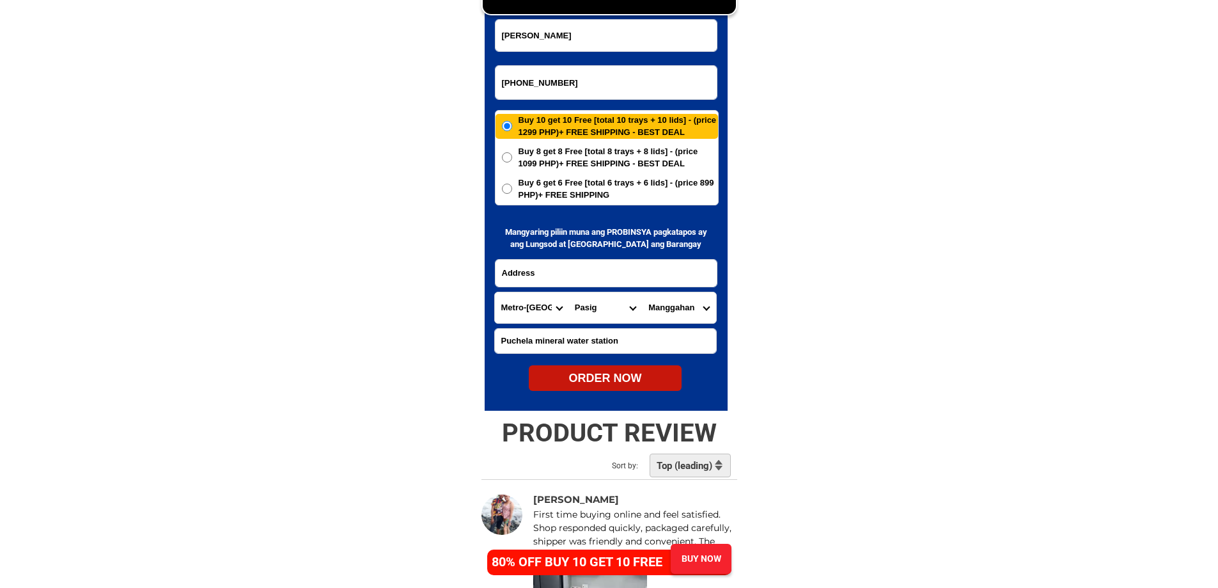
type input "[PERSON_NAME]"
drag, startPoint x: 604, startPoint y: 264, endPoint x: 614, endPoint y: 267, distance: 11.3
click at [604, 264] on input "Input address" at bounding box center [605, 273] width 221 height 27
paste input "95 .[PERSON_NAME]Tangos. South."
type input "95 .[PERSON_NAME]Tangos. South."
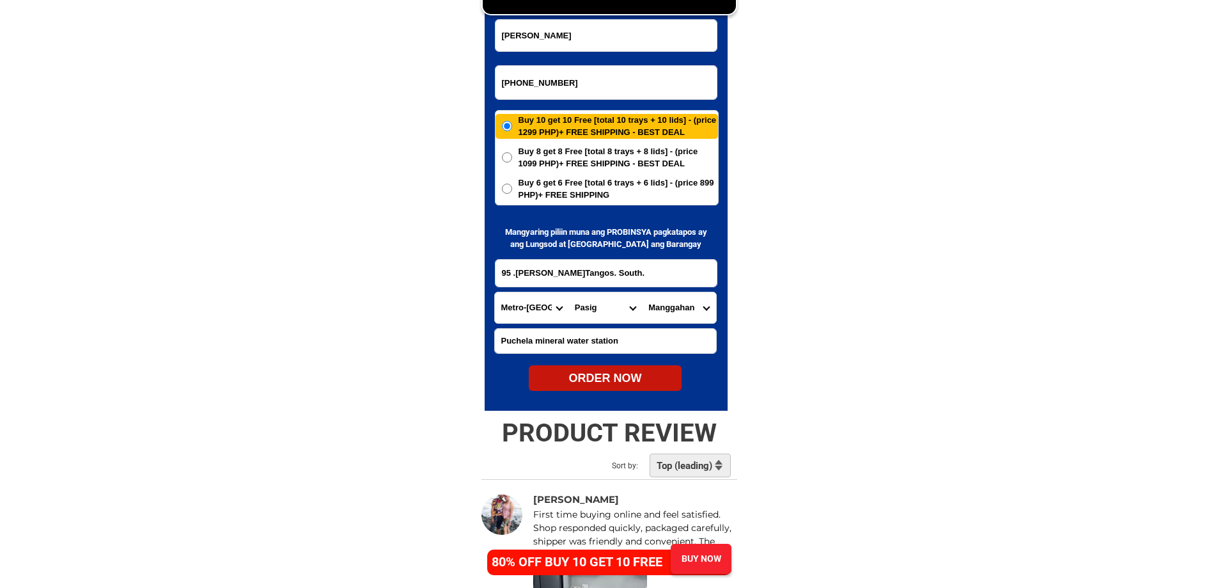
click at [640, 351] on input "Puchela mineral water station" at bounding box center [605, 341] width 221 height 24
paste input "[PERSON_NAME]"
paste input "Input LANDMARKOFLOCATION"
type input "[PERSON_NAME]"
click at [570, 270] on input "95 .[PERSON_NAME]Tangos. South." at bounding box center [605, 273] width 221 height 27
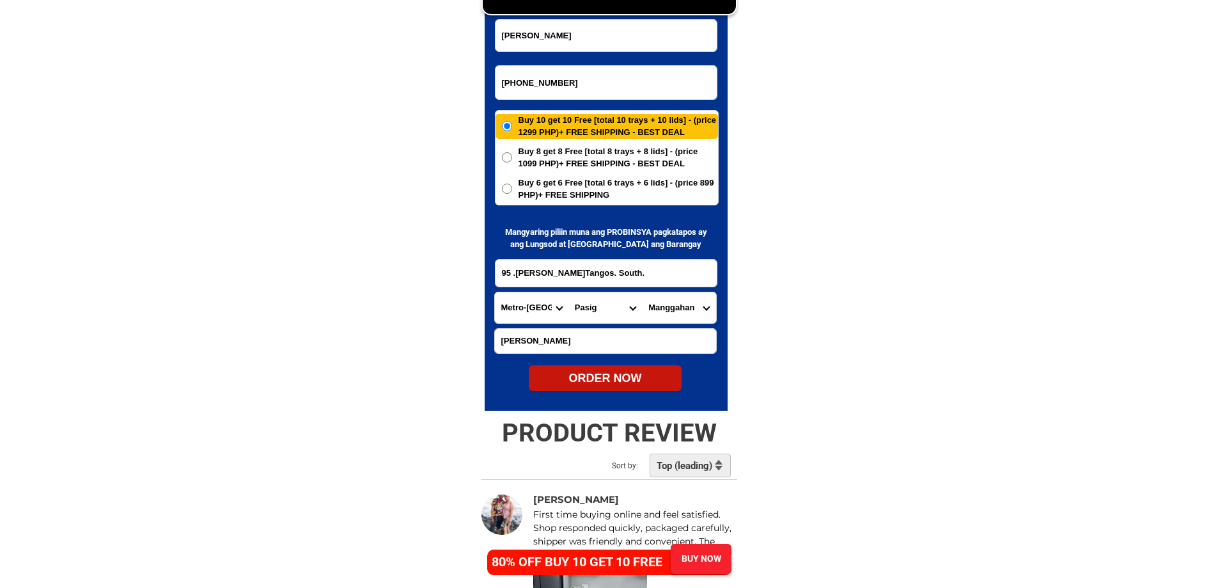
click at [549, 313] on select "Province [GEOGRAPHIC_DATA] [GEOGRAPHIC_DATA][PERSON_NAME][GEOGRAPHIC_DATA][GEOG…" at bounding box center [532, 307] width 74 height 31
drag, startPoint x: 942, startPoint y: 198, endPoint x: 751, endPoint y: 3, distance: 272.6
click at [590, 302] on select "City [GEOGRAPHIC_DATA] [GEOGRAPHIC_DATA] [GEOGRAPHIC_DATA] [GEOGRAPHIC_DATA]-ci…" at bounding box center [605, 307] width 74 height 31
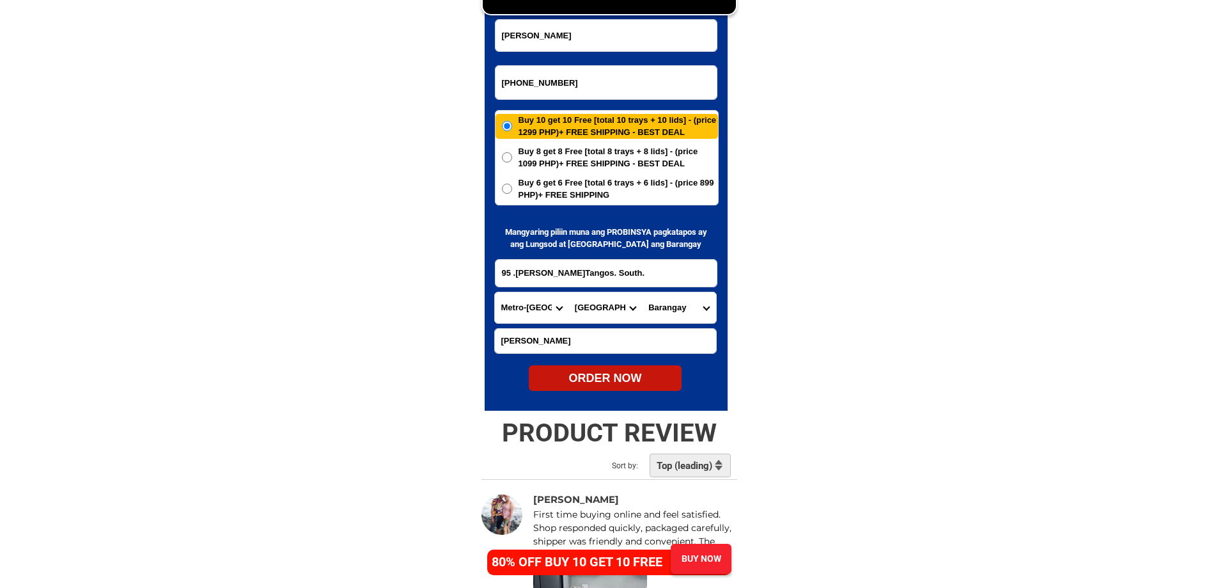
click at [590, 302] on select "City [GEOGRAPHIC_DATA] [GEOGRAPHIC_DATA] [GEOGRAPHIC_DATA] [GEOGRAPHIC_DATA]-ci…" at bounding box center [605, 307] width 74 height 31
select select "63_2199364"
click at [668, 315] on select "Barangay Bagumbayan north Bagumbayan [GEOGRAPHIC_DATA] east Navotas west NBBS D…" at bounding box center [679, 307] width 74 height 31
select select "63_2199364970301"
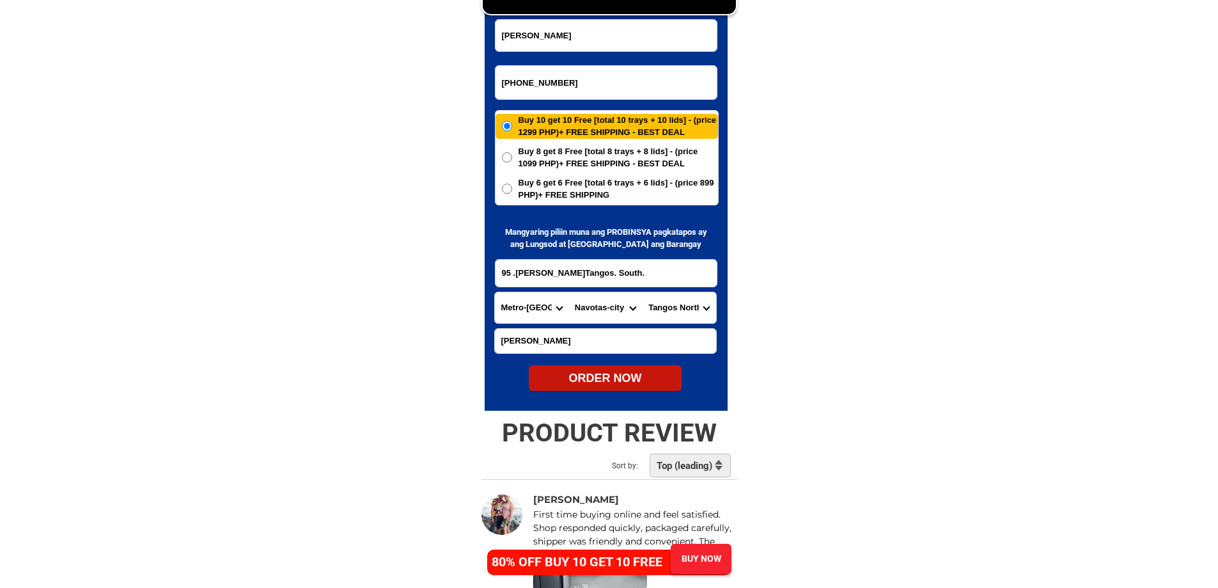
click at [607, 398] on div at bounding box center [606, 178] width 243 height 466
click at [611, 377] on div "ORDER NOW" at bounding box center [605, 378] width 153 height 17
radio input "true"
click at [559, 93] on input "Input phone_number" at bounding box center [605, 82] width 221 height 33
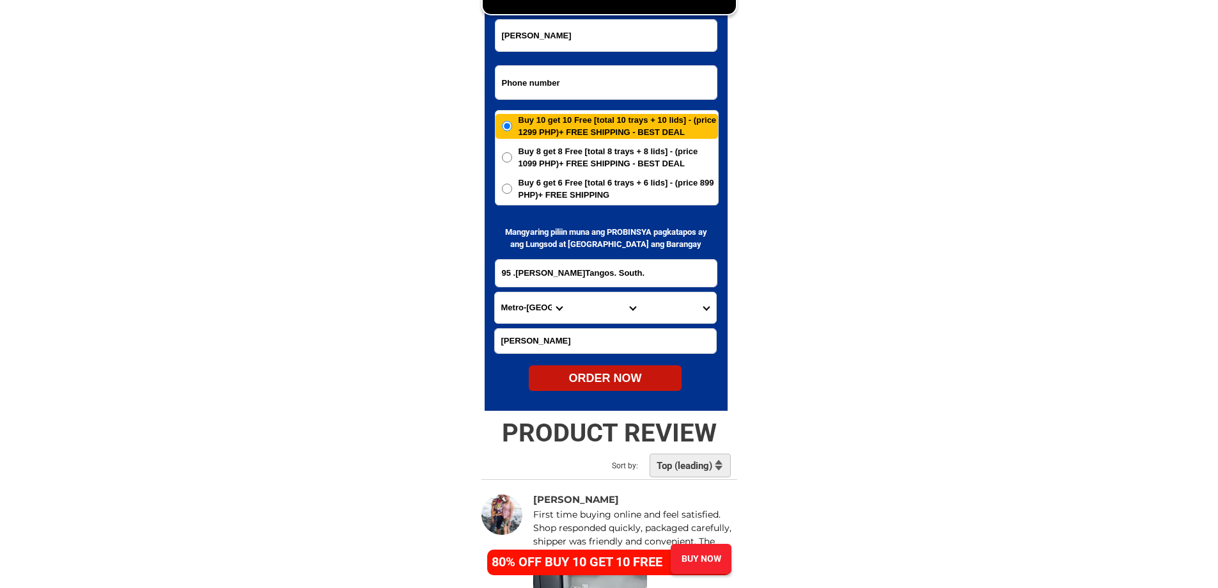
paste input "09362370144"
type input "09362370144"
drag, startPoint x: 582, startPoint y: 44, endPoint x: 598, endPoint y: 47, distance: 16.2
click at [582, 44] on input "[PERSON_NAME]" at bounding box center [605, 35] width 221 height 31
paste input "Lelet Espanola"
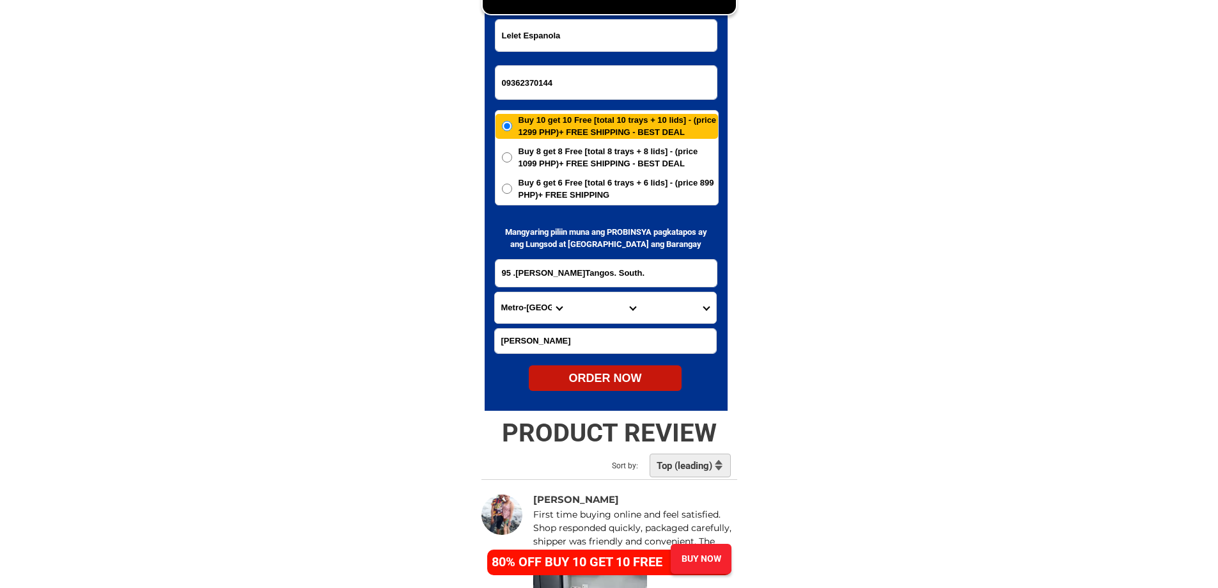
type input "Lelet Espanola"
drag, startPoint x: 570, startPoint y: 189, endPoint x: 675, endPoint y: 219, distance: 109.7
click at [570, 189] on span "Buy 6 get 6 Free [total 6 trays + 6 lids] - (price 899 PHP)+ FREE SHIPPING" at bounding box center [617, 188] width 199 height 25
click at [512, 189] on input "Buy 6 get 6 Free [total 6 trays + 6 lids] - (price 899 PHP)+ FREE SHIPPING" at bounding box center [507, 188] width 10 height 10
radio input "true"
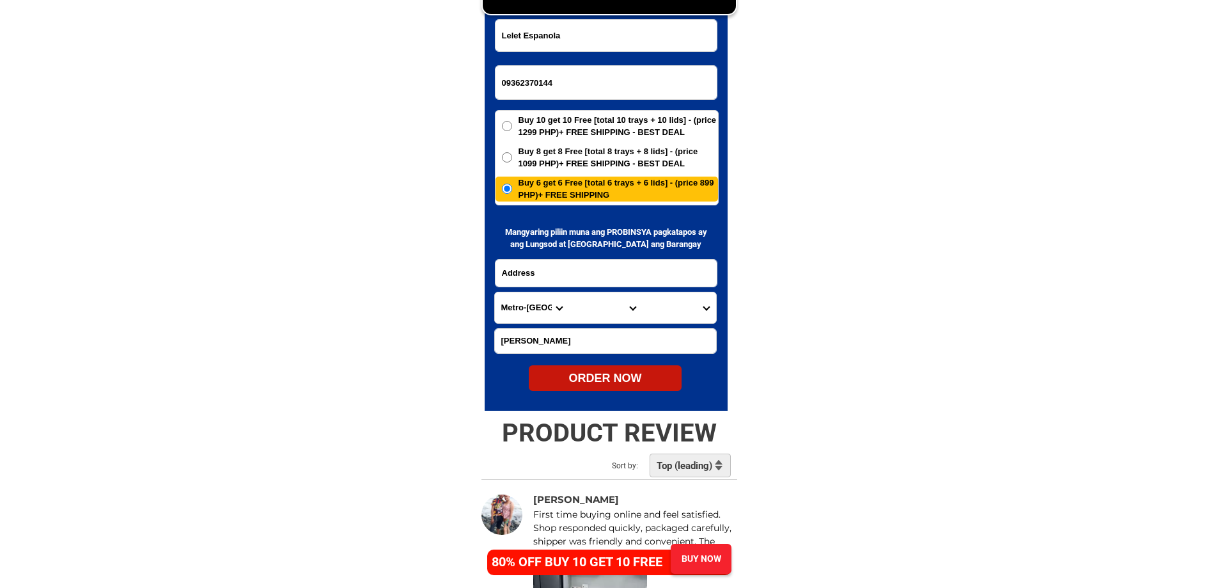
click at [532, 274] on input "Input address" at bounding box center [605, 273] width 221 height 27
paste input "4403 [PERSON_NAME] Gen T De [PERSON_NAME] City [GEOGRAPHIC_DATA]"
drag, startPoint x: 605, startPoint y: 269, endPoint x: 413, endPoint y: 258, distance: 192.1
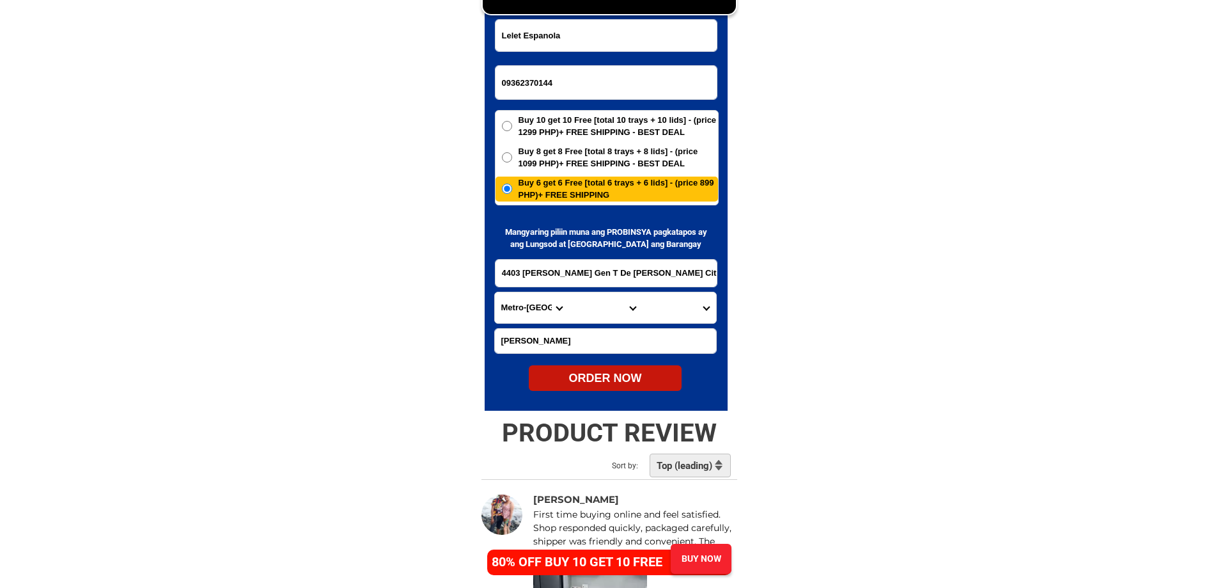
type input "4403 [PERSON_NAME] Gen T De [PERSON_NAME] City [GEOGRAPHIC_DATA]"
click at [669, 347] on input "Input LANDMARKOFLOCATION" at bounding box center [605, 341] width 221 height 24
paste input "Malapit sa Supper8"
type input "Malapit sa Supper8"
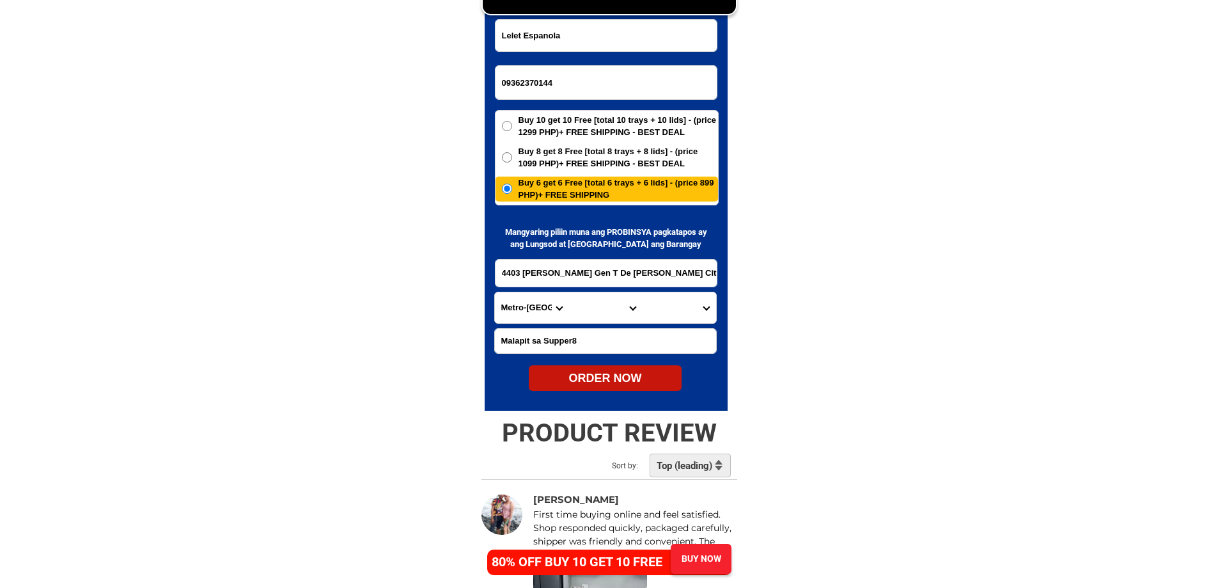
click at [517, 308] on select "Province [GEOGRAPHIC_DATA] [GEOGRAPHIC_DATA][PERSON_NAME][GEOGRAPHIC_DATA][GEOG…" at bounding box center [532, 307] width 74 height 31
click at [531, 307] on select "Province [GEOGRAPHIC_DATA] [GEOGRAPHIC_DATA][PERSON_NAME][GEOGRAPHIC_DATA][GEOG…" at bounding box center [532, 307] width 74 height 31
click at [531, 306] on select "Province [GEOGRAPHIC_DATA] [GEOGRAPHIC_DATA][PERSON_NAME][GEOGRAPHIC_DATA][GEOG…" at bounding box center [532, 307] width 74 height 31
select select "63_219"
click at [586, 314] on select "City [GEOGRAPHIC_DATA] [GEOGRAPHIC_DATA] [GEOGRAPHIC_DATA] [GEOGRAPHIC_DATA]-ci…" at bounding box center [605, 307] width 74 height 31
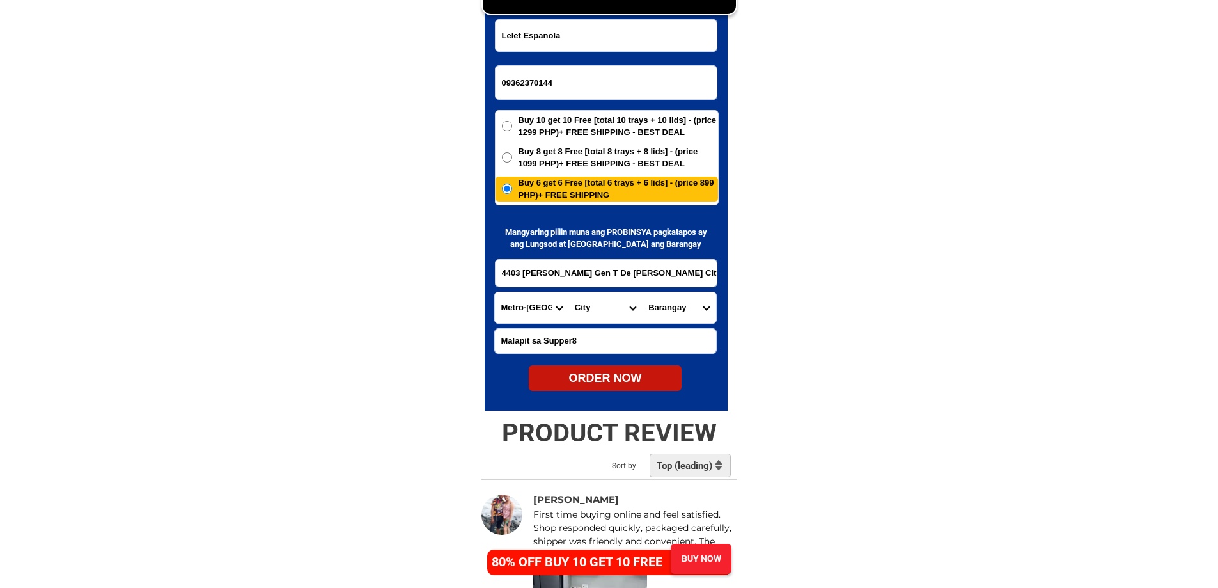
select select "63_2191080"
click at [685, 309] on select "[GEOGRAPHIC_DATA] Bagbaguin Balangkas Bignay [PERSON_NAME] Canumay [GEOGRAPHIC_…" at bounding box center [679, 307] width 74 height 31
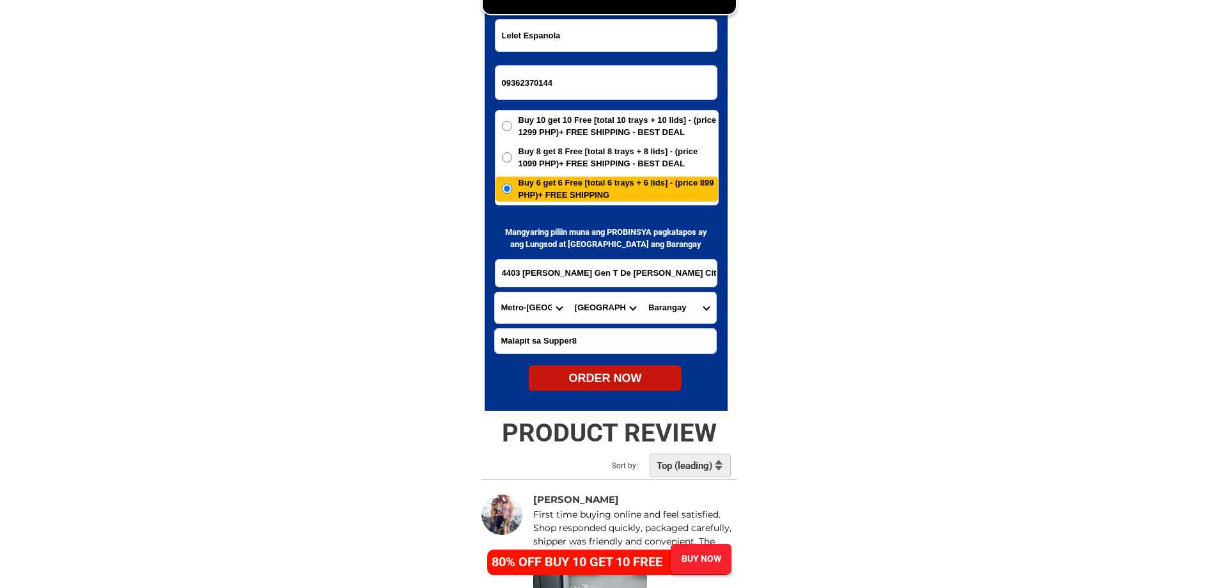
select select "63_2191080218"
click at [642, 292] on select "[GEOGRAPHIC_DATA] Bagbaguin Balangkas Bignay [PERSON_NAME] Canumay [GEOGRAPHIC_…" at bounding box center [679, 307] width 74 height 31
click at [632, 376] on div "ORDER NOW" at bounding box center [605, 378] width 153 height 17
radio input "true"
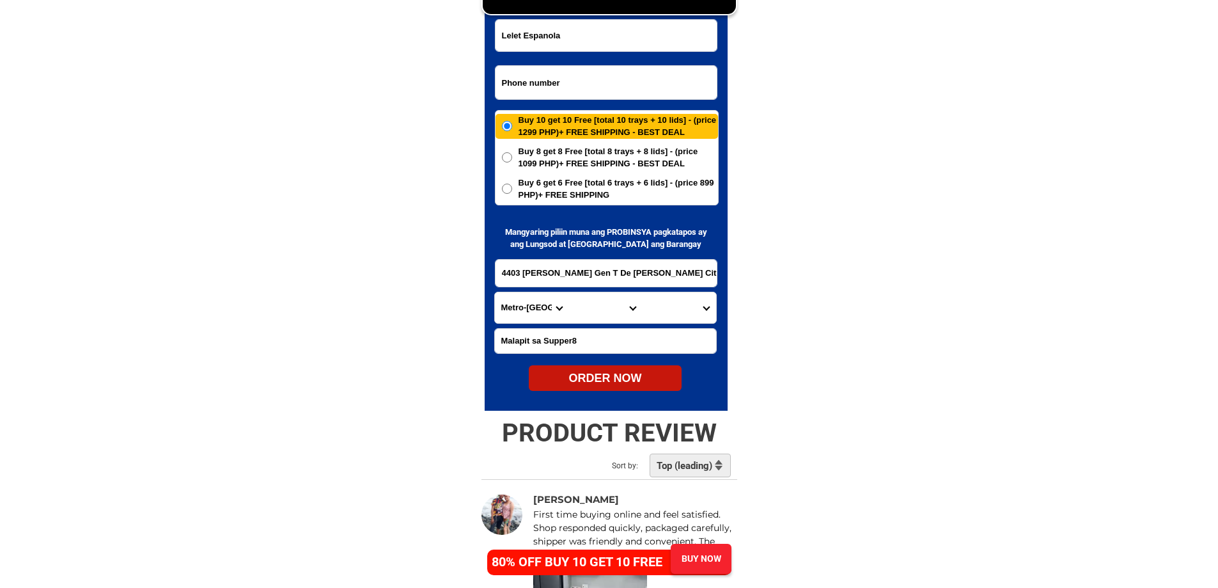
click at [597, 72] on input "Input phone_number" at bounding box center [605, 82] width 221 height 33
paste input "09062724877"
type input "09062724877"
click at [586, 33] on input "Input full_name" at bounding box center [605, 35] width 221 height 31
paste input "[PERSON_NAME]"
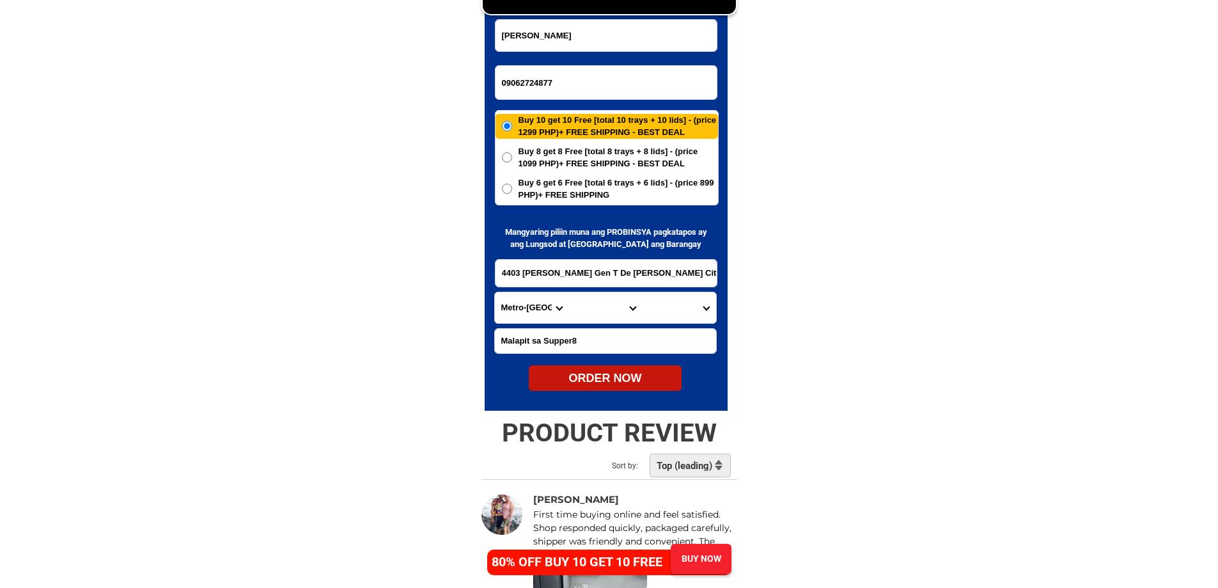
type input "[PERSON_NAME]"
